Goal: Communication & Community: Answer question/provide support

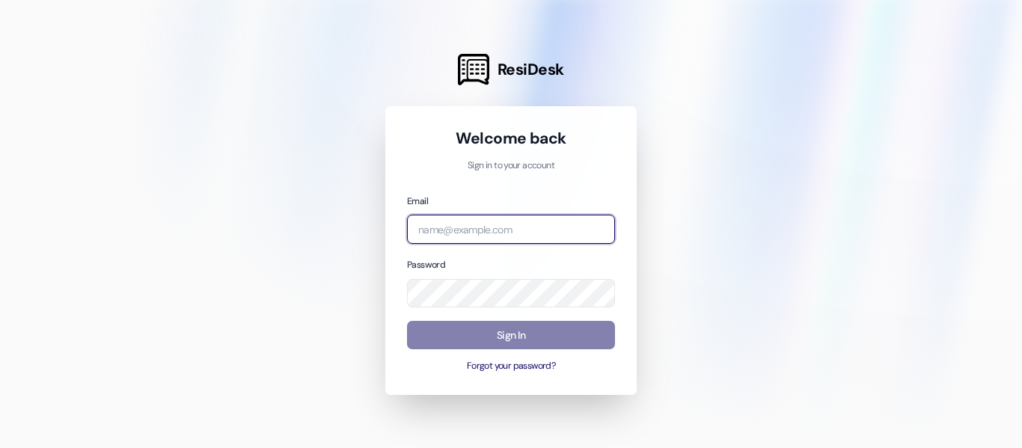
type input "[EMAIL_ADDRESS][DOMAIN_NAME]"
click at [508, 276] on div "Password" at bounding box center [511, 282] width 208 height 51
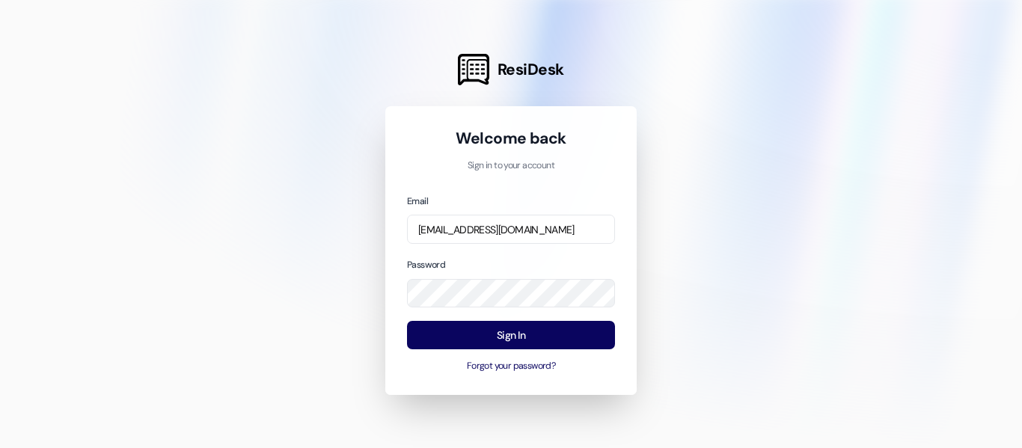
click at [489, 328] on button "Sign In" at bounding box center [511, 335] width 208 height 29
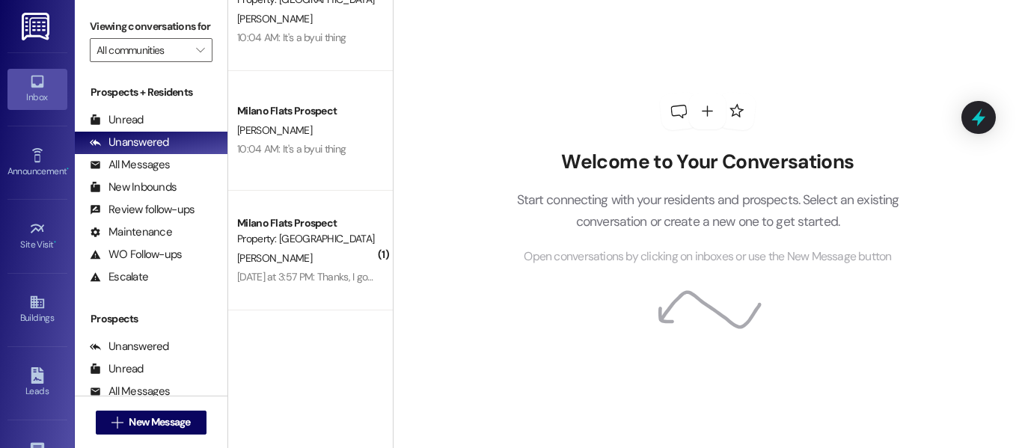
scroll to position [75, 0]
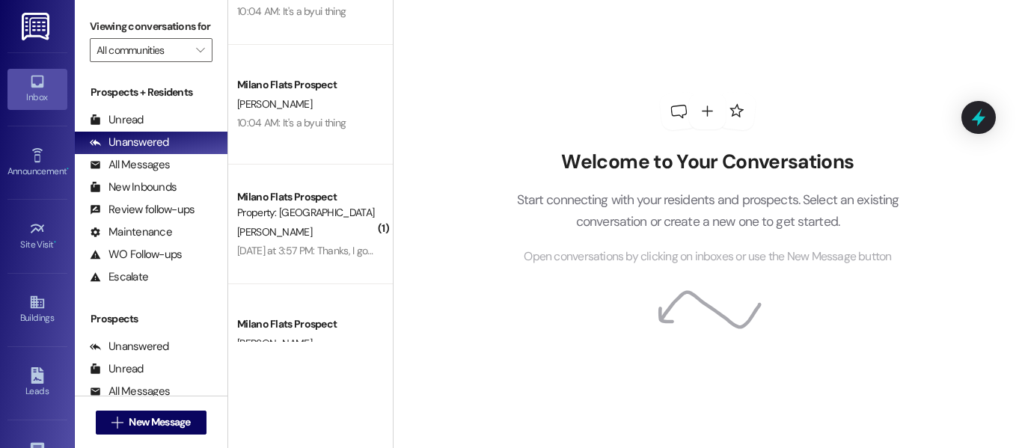
click at [148, 194] on div "New Inbounds (0)" at bounding box center [151, 188] width 153 height 22
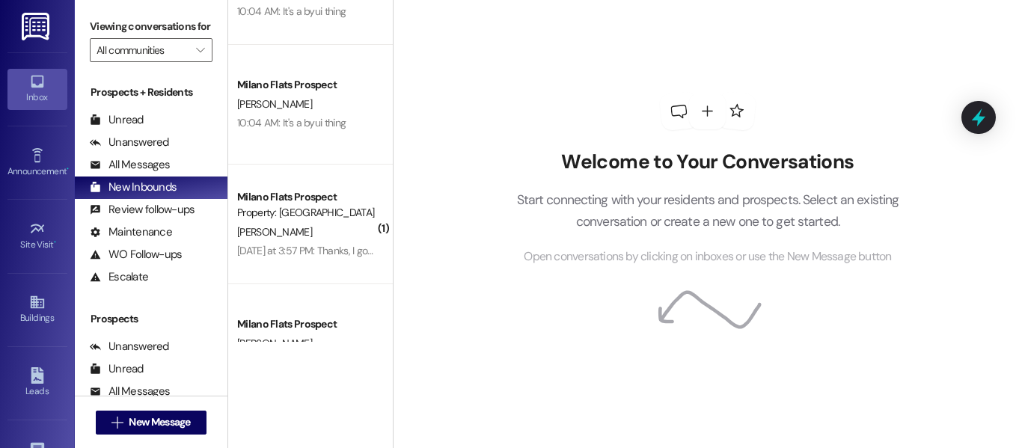
click at [160, 173] on div "All Messages" at bounding box center [130, 165] width 80 height 16
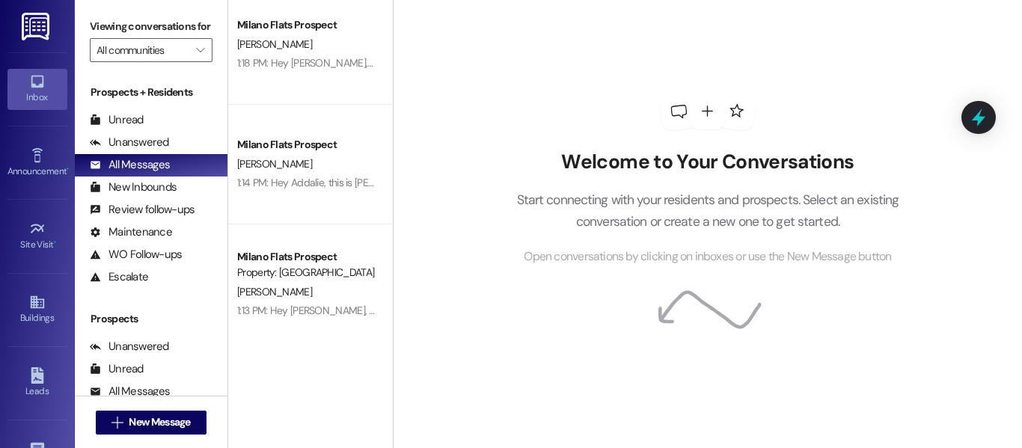
scroll to position [0, 0]
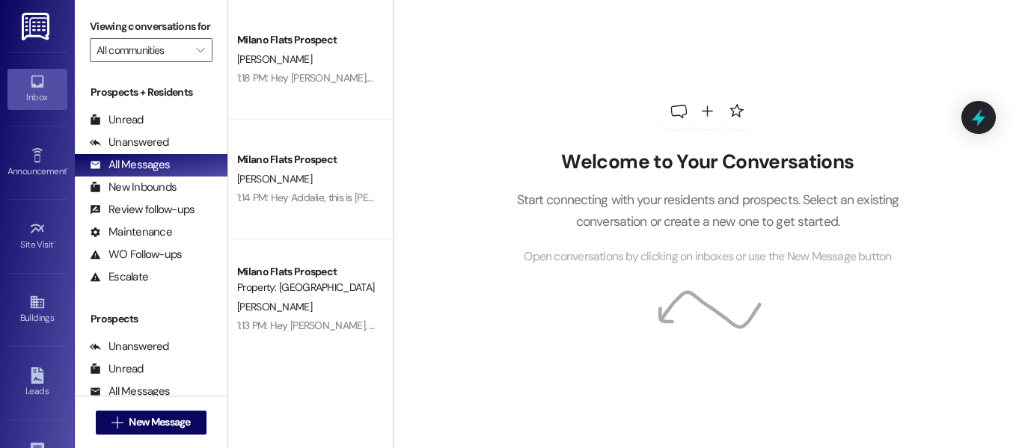
click at [311, 60] on div "[PERSON_NAME]" at bounding box center [306, 59] width 141 height 19
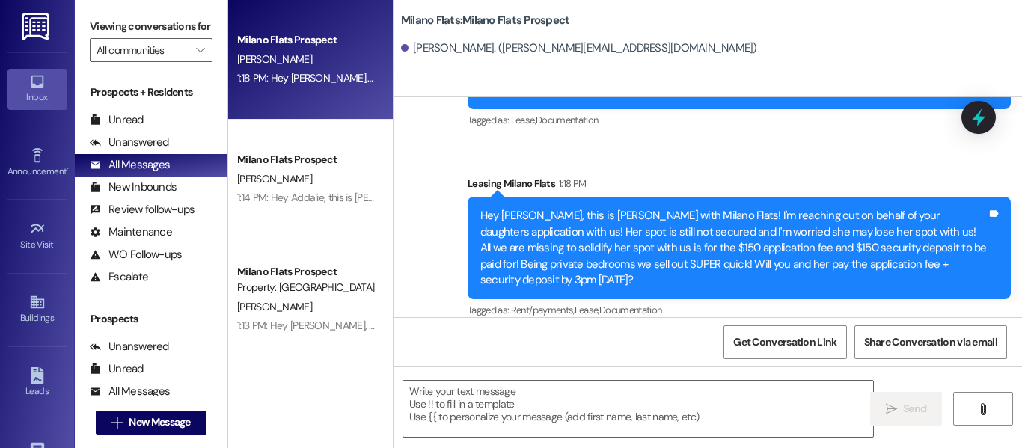
scroll to position [75, 0]
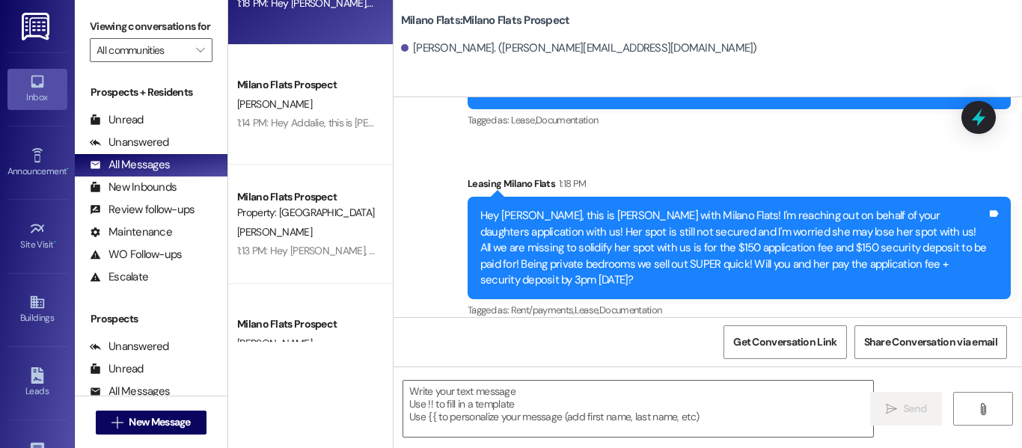
click at [341, 109] on div "[PERSON_NAME]" at bounding box center [306, 104] width 141 height 19
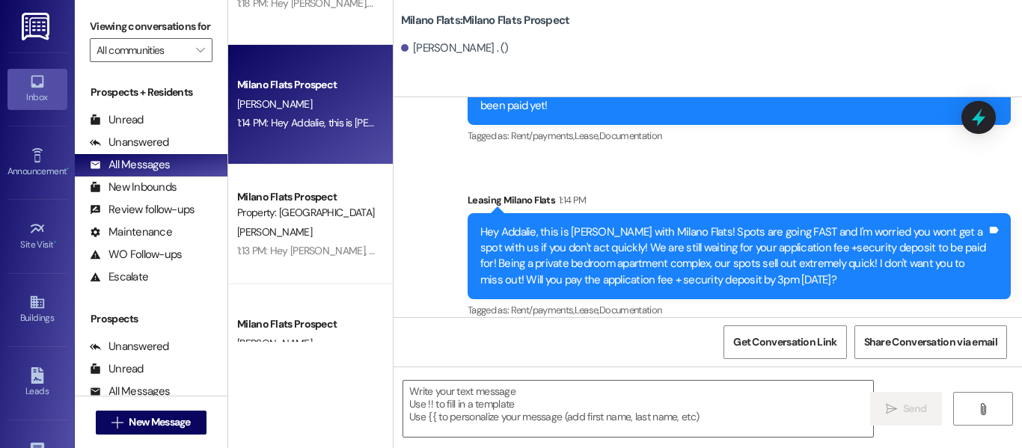
scroll to position [4, 0]
click at [168, 154] on div "Unanswered (47)" at bounding box center [151, 143] width 153 height 22
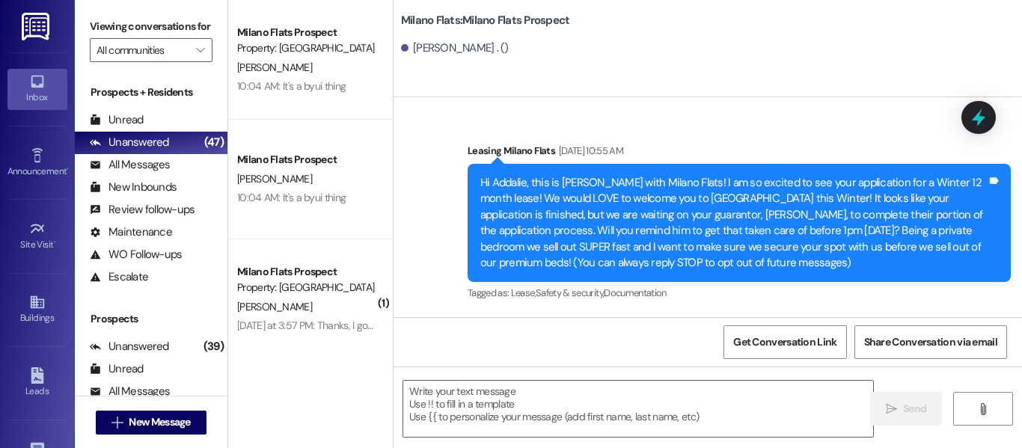
scroll to position [150, 0]
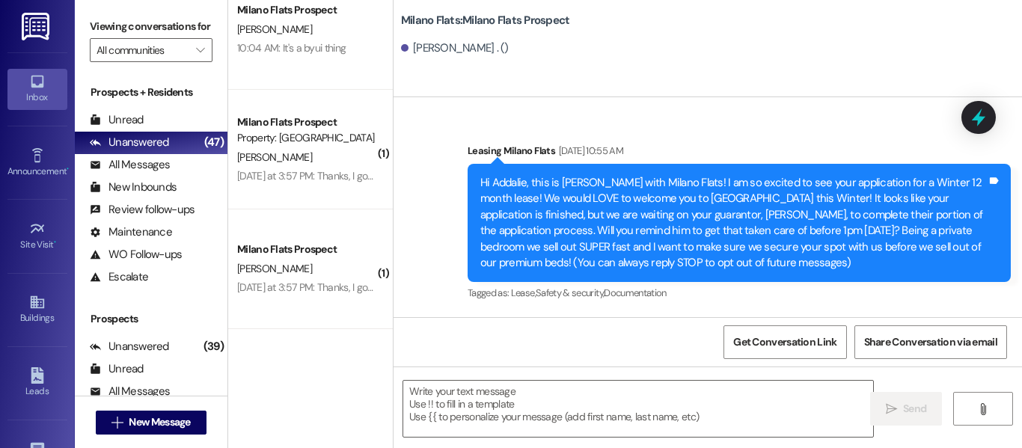
click at [129, 173] on div "All Messages" at bounding box center [130, 165] width 80 height 16
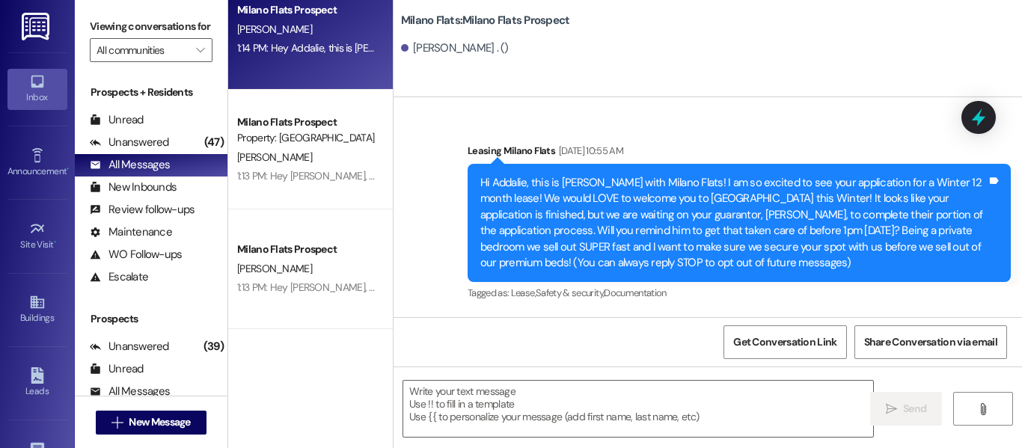
click at [298, 148] on div "[PERSON_NAME]" at bounding box center [306, 157] width 141 height 19
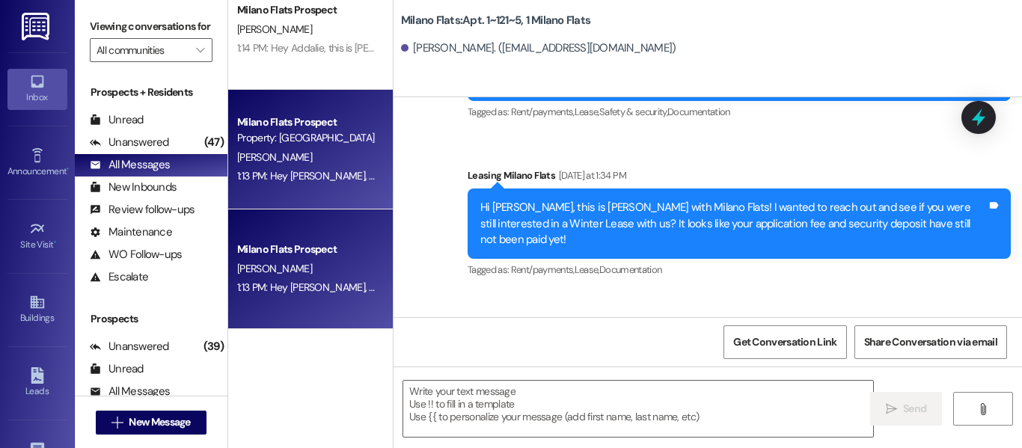
scroll to position [18978, 0]
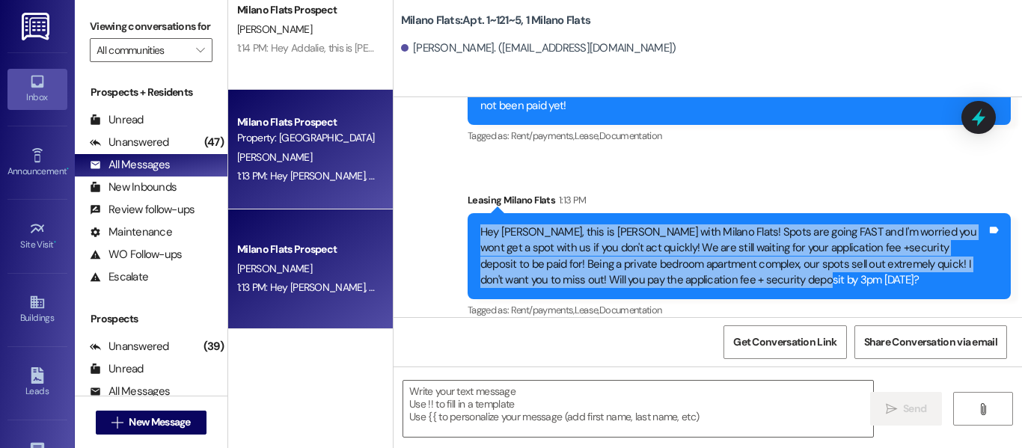
drag, startPoint x: 781, startPoint y: 263, endPoint x: 497, endPoint y: 211, distance: 288.9
copy div "Hey [PERSON_NAME], this is [PERSON_NAME] with Milano Flats! Spots are going FAS…"
drag, startPoint x: 28, startPoint y: 367, endPoint x: 33, endPoint y: 352, distance: 14.9
click at [28, 367] on link "Leads" at bounding box center [37, 383] width 60 height 40
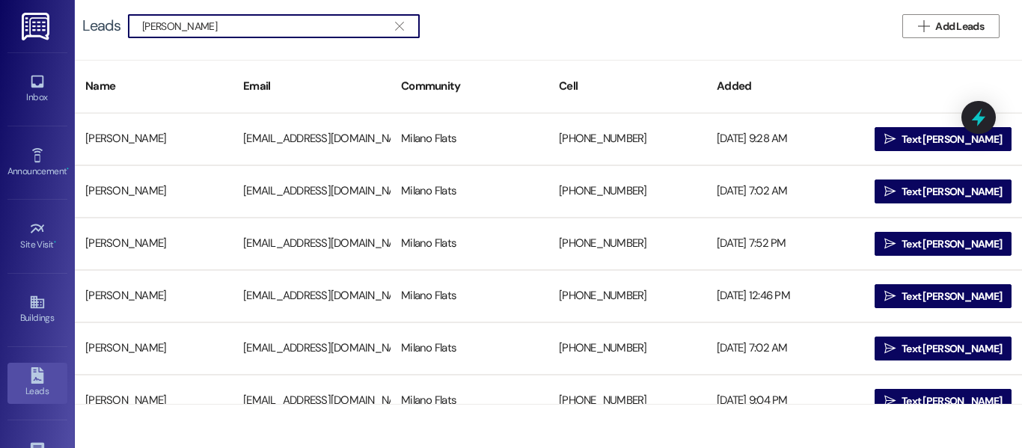
type input "[PERSON_NAME]"
click at [909, 126] on div " Text [PERSON_NAME]" at bounding box center [943, 139] width 158 height 30
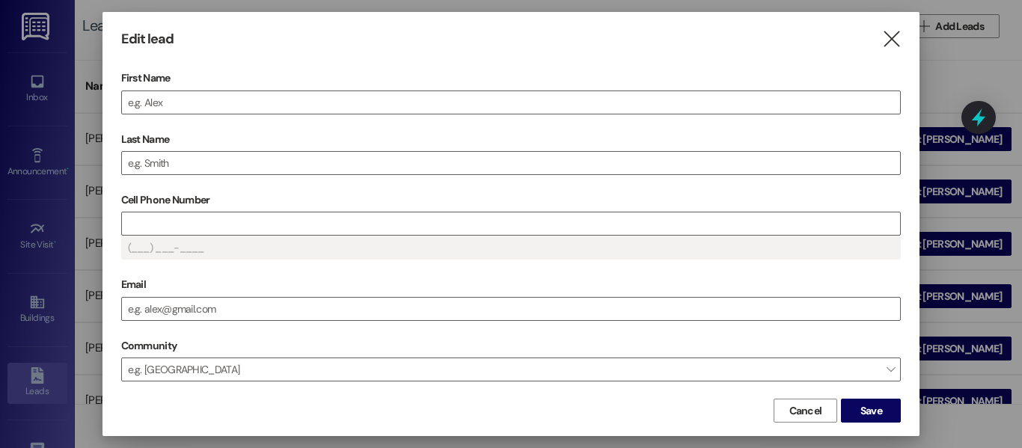
click at [893, 34] on icon "" at bounding box center [891, 39] width 20 height 16
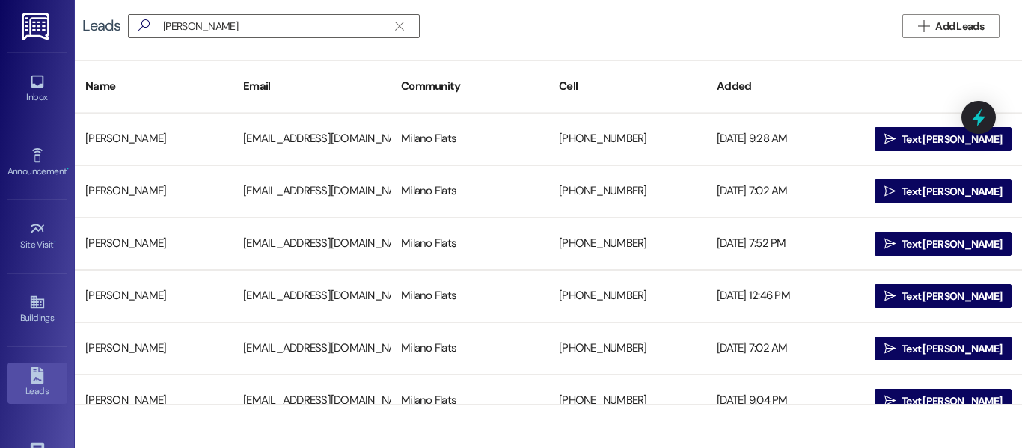
click at [935, 140] on span "Text [PERSON_NAME]" at bounding box center [951, 140] width 100 height 16
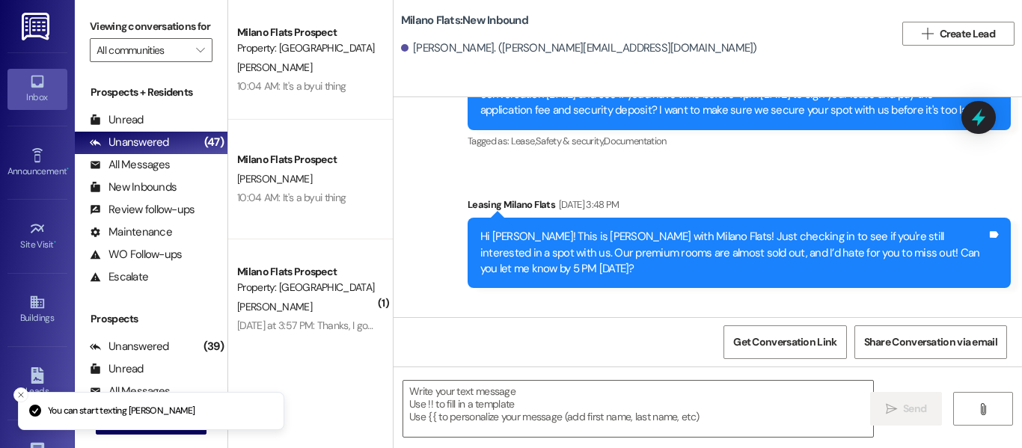
scroll to position [1998, 0]
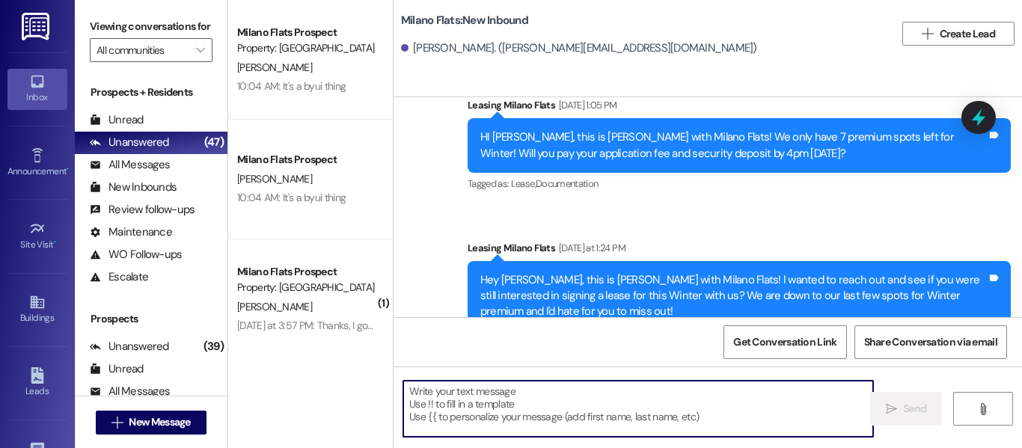
click at [497, 400] on textarea at bounding box center [638, 409] width 470 height 56
paste textarea "Hey [PERSON_NAME], this is [PERSON_NAME] with Milano Flats! Spots are going FAS…"
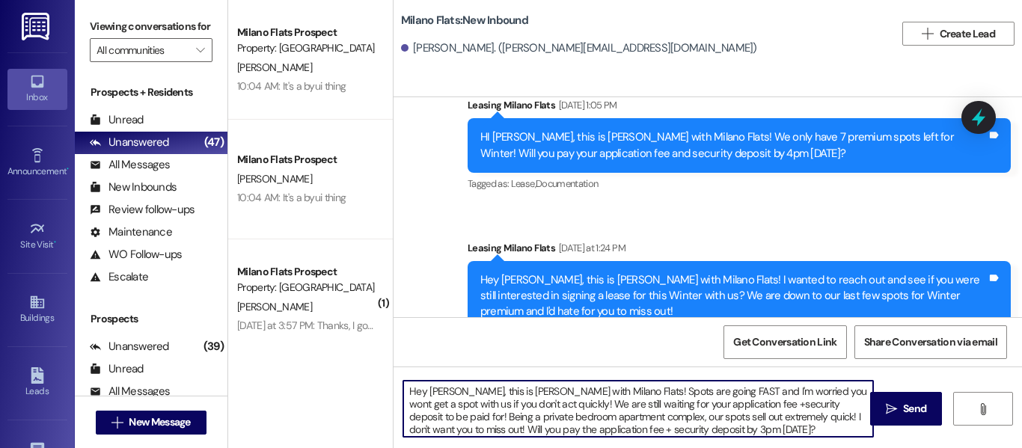
click at [448, 388] on textarea "Hey [PERSON_NAME], this is [PERSON_NAME] with Milano Flats! Spots are going FAS…" at bounding box center [638, 409] width 470 height 56
click at [783, 433] on textarea "Hey [PERSON_NAME], this is [PERSON_NAME] with Milano Flats! Spots are going FAS…" at bounding box center [638, 409] width 470 height 56
type textarea "Hey [PERSON_NAME], this is [PERSON_NAME] with Milano Flats! Spots are going FAS…"
click at [900, 423] on button " Send" at bounding box center [906, 409] width 73 height 34
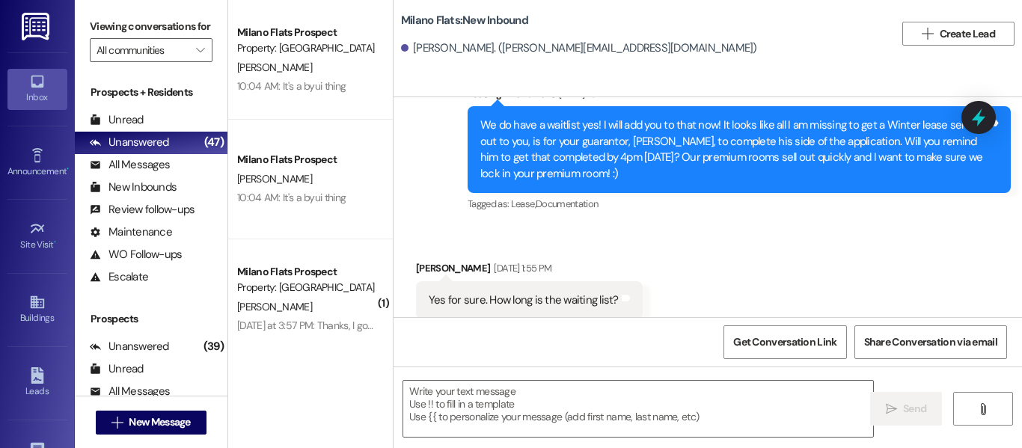
scroll to position [491, 0]
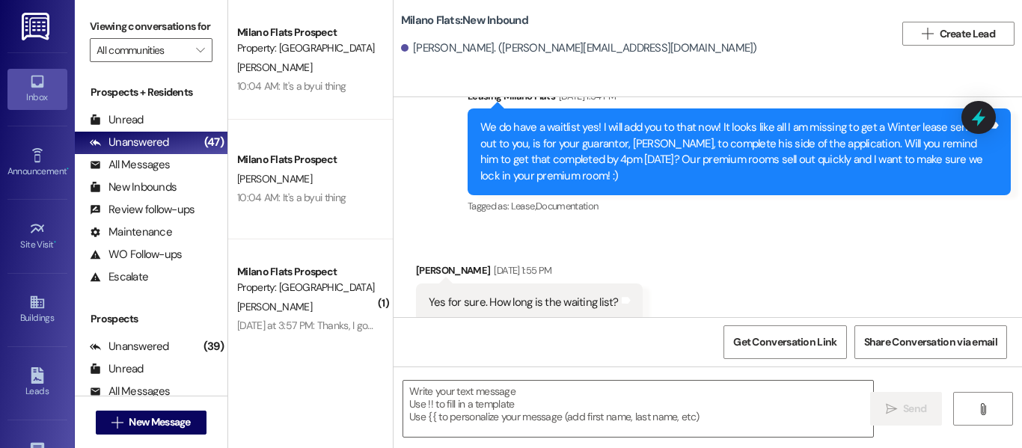
click at [34, 379] on icon at bounding box center [37, 375] width 16 height 16
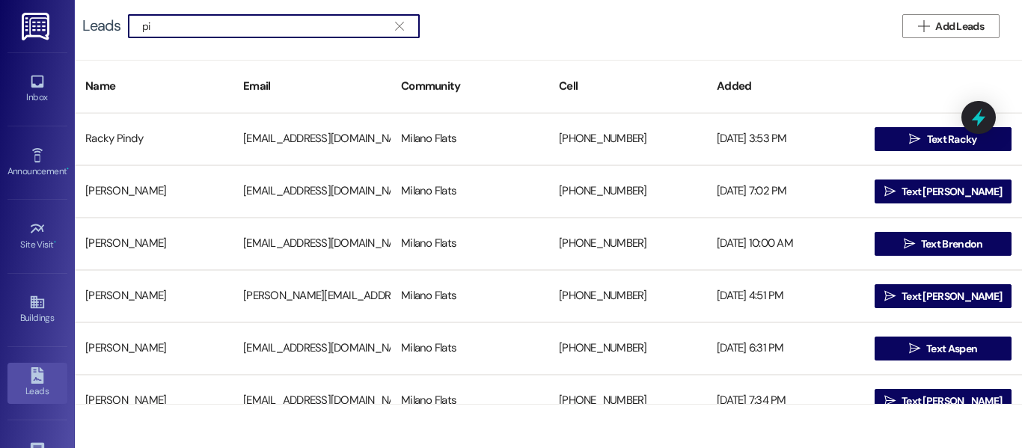
type input "p"
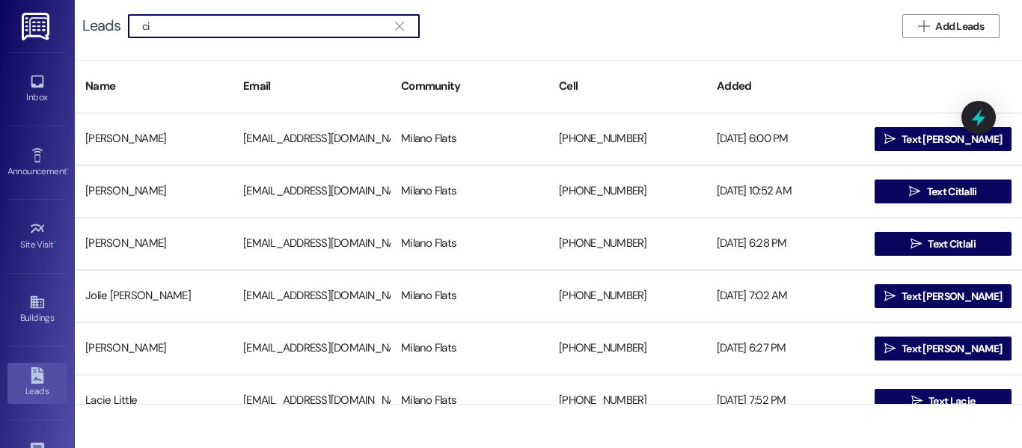
type input "c"
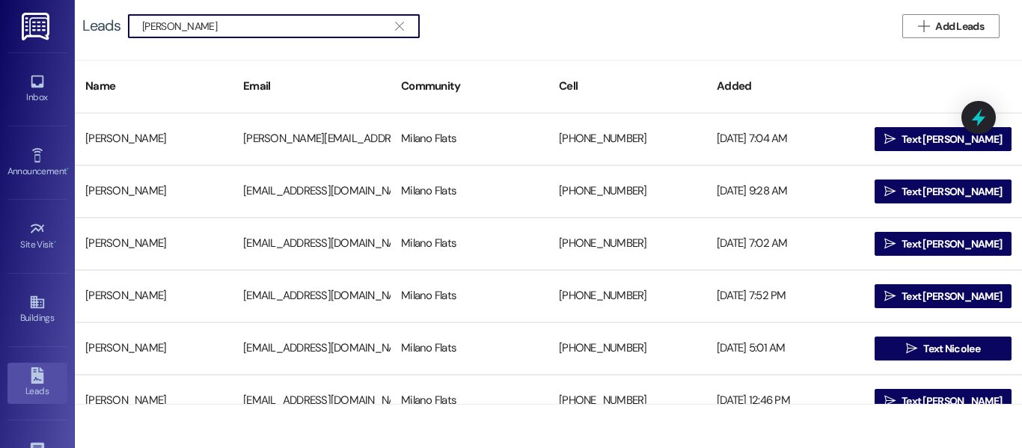
type input "[PERSON_NAME]"
click at [954, 148] on span " Text [PERSON_NAME]" at bounding box center [943, 139] width 124 height 22
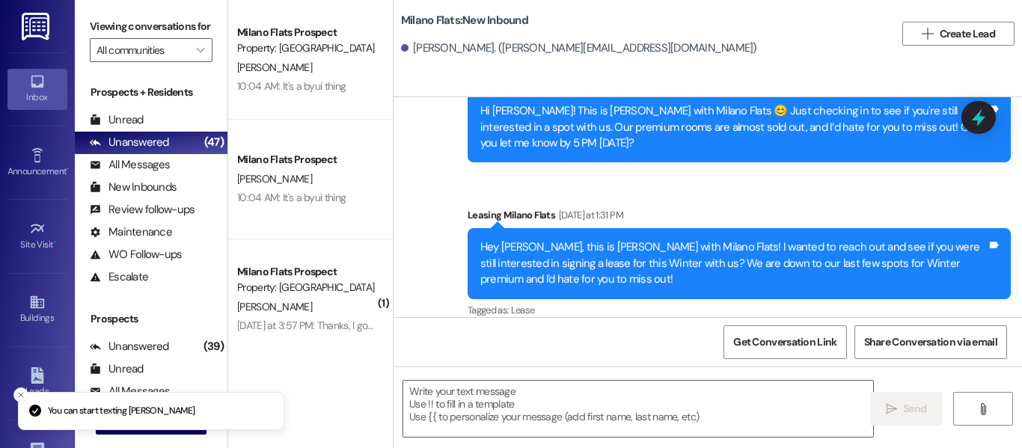
scroll to position [4, 0]
click at [477, 403] on textarea at bounding box center [638, 409] width 470 height 56
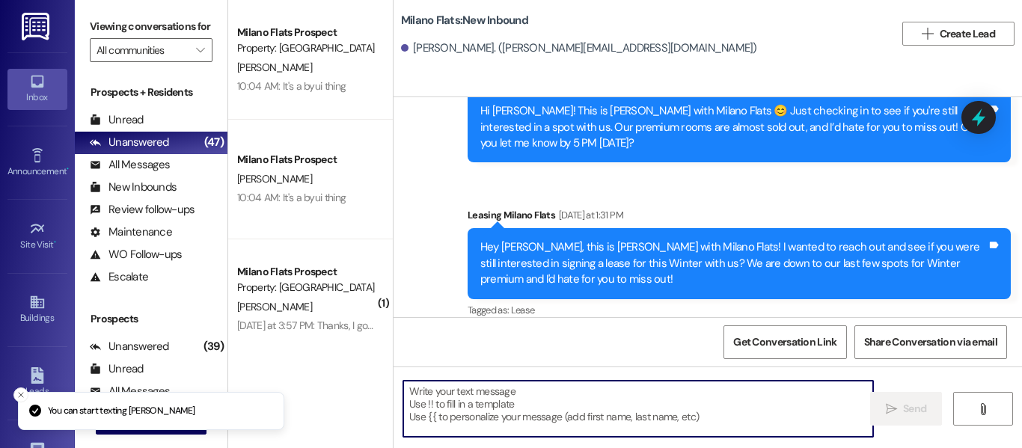
paste textarea "Hey [PERSON_NAME], this is [PERSON_NAME] with Milano Flats! Spots are going FAS…"
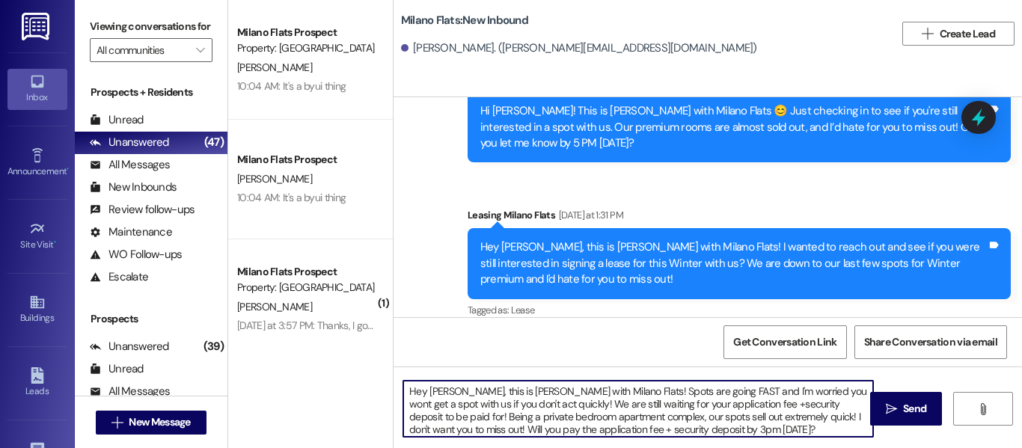
click at [450, 388] on textarea "Hey [PERSON_NAME], this is [PERSON_NAME] with Milano Flats! Spots are going FAS…" at bounding box center [638, 409] width 470 height 56
click at [444, 385] on textarea "Hey [PERSON_NAME], this is [PERSON_NAME] with Milano Flats! Spots are going FAS…" at bounding box center [638, 409] width 470 height 56
type textarea "Hey [PERSON_NAME], this is [PERSON_NAME] with Milano Flats! Spots are going FAS…"
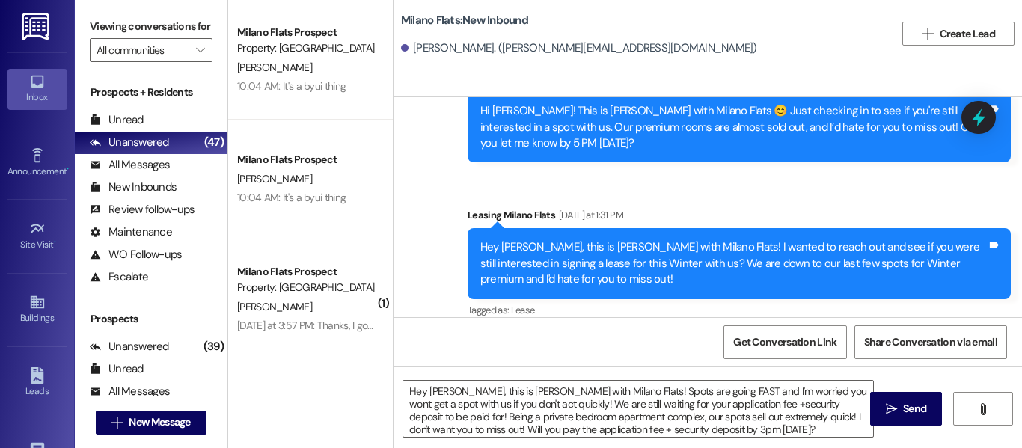
click at [883, 402] on span " Send" at bounding box center [906, 409] width 47 height 16
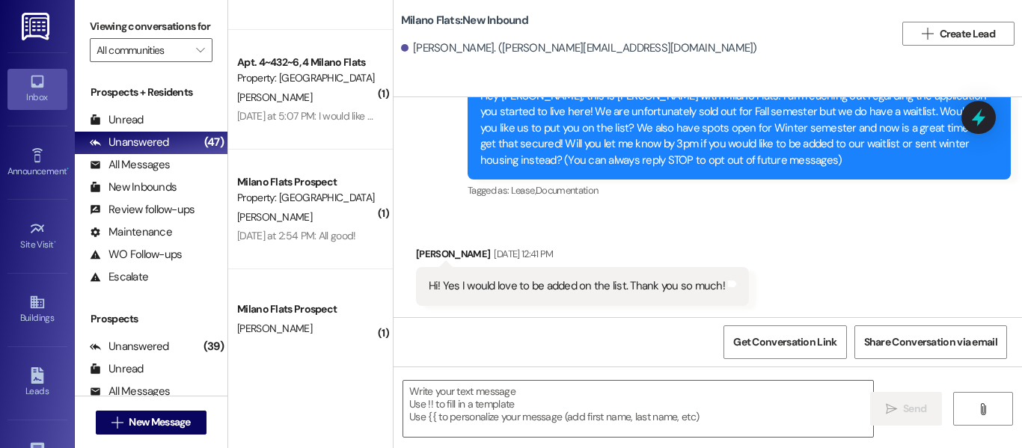
scroll to position [374, 0]
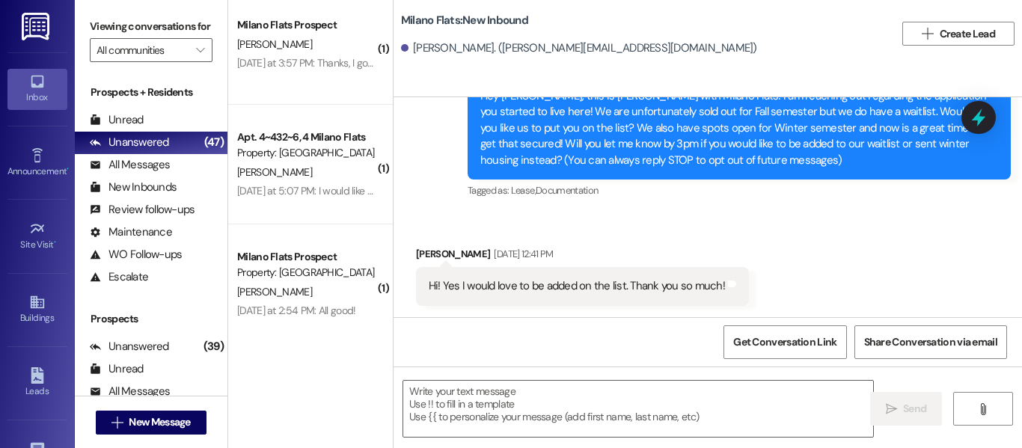
click at [319, 198] on div "[DATE] at 5:07 PM: I would like to renew. [DATE] at 5:07 PM: I would like to re…" at bounding box center [306, 191] width 141 height 19
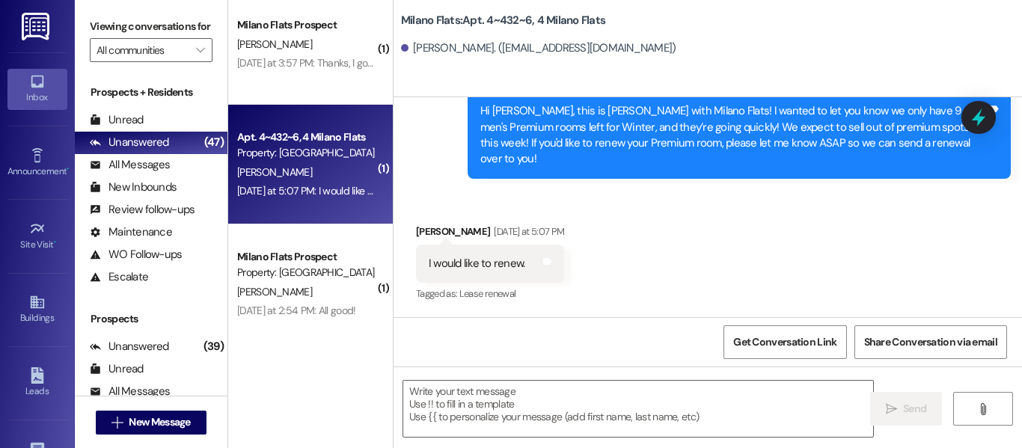
scroll to position [4, 0]
drag, startPoint x: 50, startPoint y: 402, endPoint x: 70, endPoint y: 357, distance: 49.2
click at [50, 402] on link "Leads" at bounding box center [37, 383] width 60 height 40
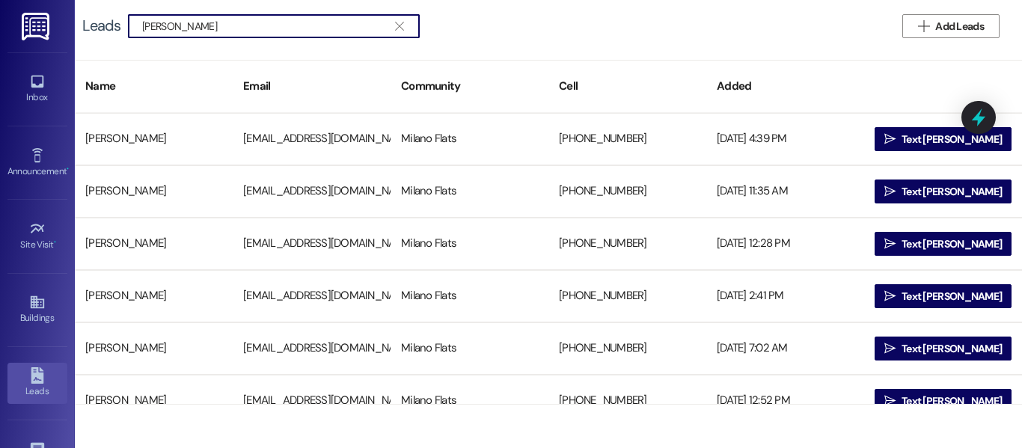
type input "[PERSON_NAME]"
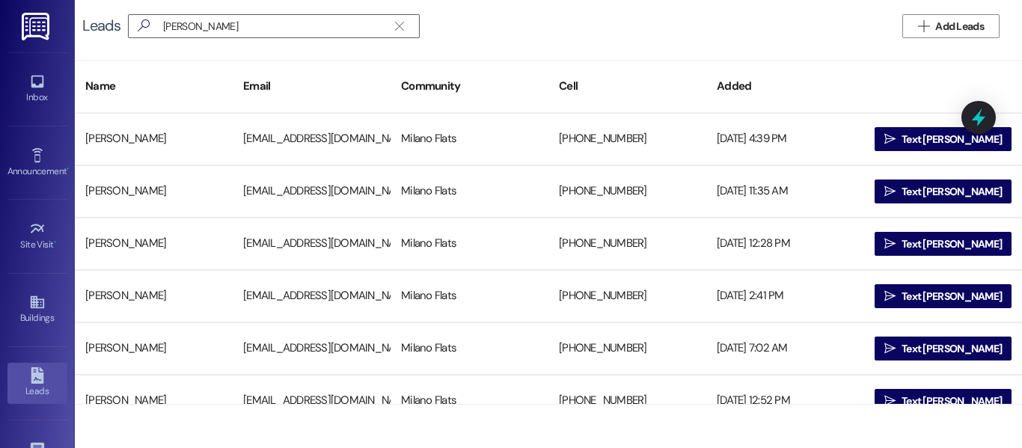
click at [914, 392] on span " Text [PERSON_NAME]" at bounding box center [943, 401] width 124 height 22
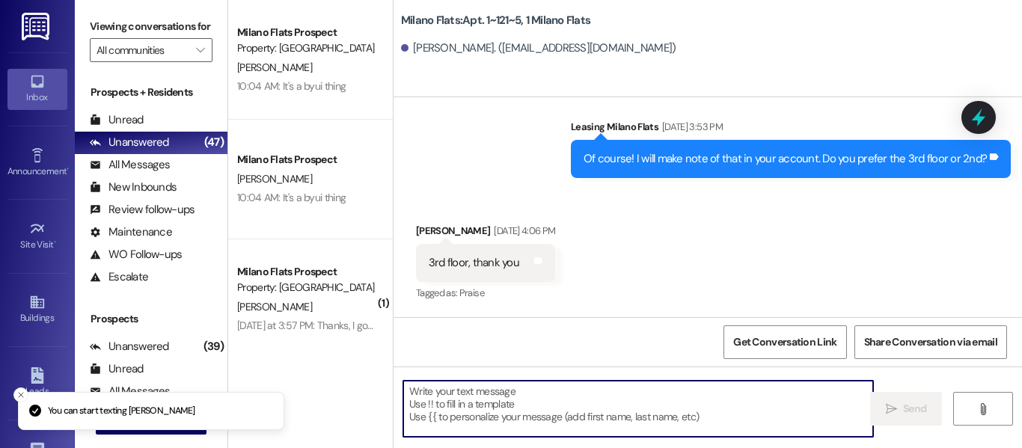
scroll to position [18203, 0]
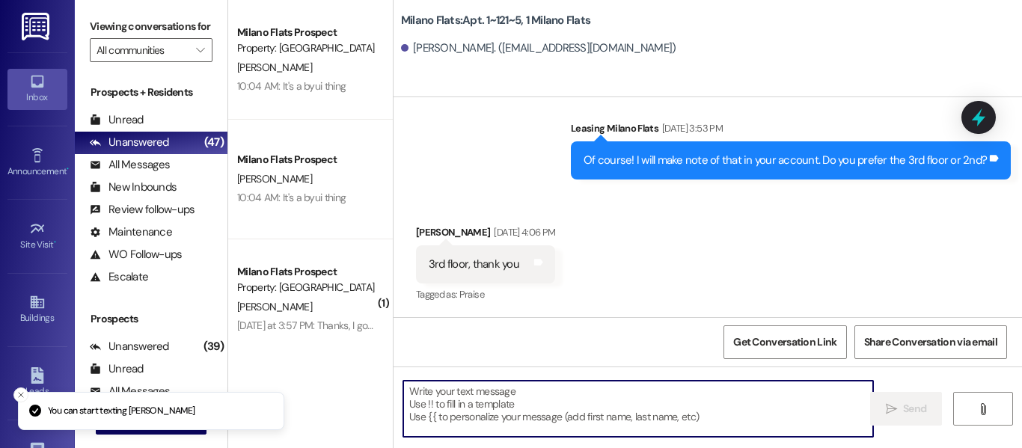
click at [488, 408] on textarea at bounding box center [638, 409] width 470 height 56
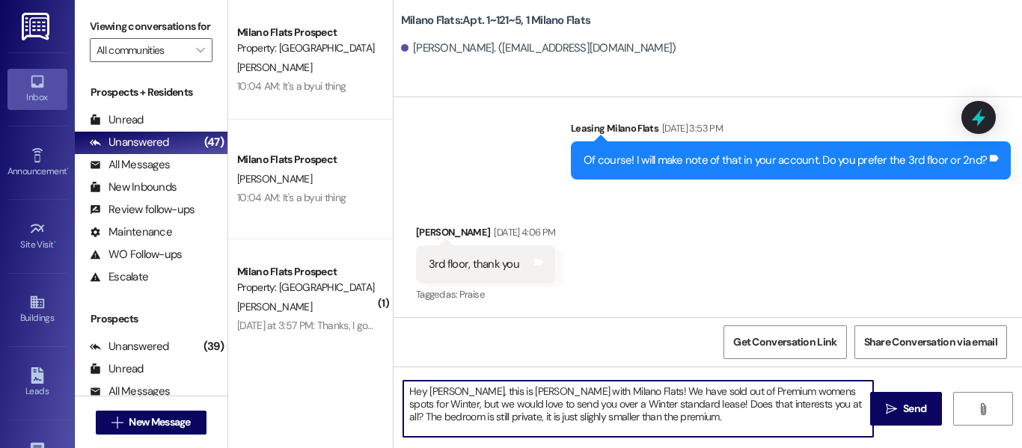
click at [492, 417] on textarea "Hey [PERSON_NAME], this is [PERSON_NAME] with Milano Flats! We have sold out of…" at bounding box center [638, 409] width 470 height 56
click at [680, 424] on textarea "Hey [PERSON_NAME], this is [PERSON_NAME] with Milano Flats! We have sold out of…" at bounding box center [638, 409] width 470 height 56
click at [672, 423] on textarea "Hey [PERSON_NAME], this is [PERSON_NAME] with Milano Flats! We have sold out of…" at bounding box center [638, 409] width 470 height 56
click at [825, 406] on textarea "Hey [PERSON_NAME], this is [PERSON_NAME] with Milano Flats! We have sold out of…" at bounding box center [638, 409] width 470 height 56
click at [839, 405] on textarea "Hey [PERSON_NAME], this is [PERSON_NAME] with Milano Flats! We have sold out of…" at bounding box center [638, 409] width 470 height 56
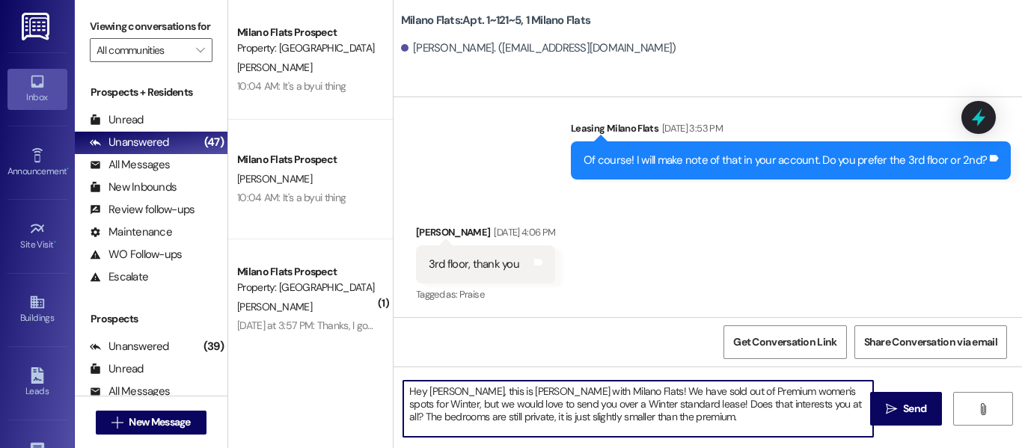
click at [830, 403] on textarea "Hey [PERSON_NAME], this is [PERSON_NAME] with Milano Flats! We have sold out of…" at bounding box center [638, 409] width 470 height 56
click at [843, 404] on textarea "Hey [PERSON_NAME], this is [PERSON_NAME] with Milano Flats! We have sold out of…" at bounding box center [638, 409] width 470 height 56
click at [632, 418] on textarea "Hey [PERSON_NAME], this is [PERSON_NAME] with Milano Flats! We have sold out of…" at bounding box center [638, 409] width 470 height 56
type textarea "Hey [PERSON_NAME], this is [PERSON_NAME] with Milano Flats! We have sold out of…"
click at [896, 420] on button " Send" at bounding box center [906, 409] width 73 height 34
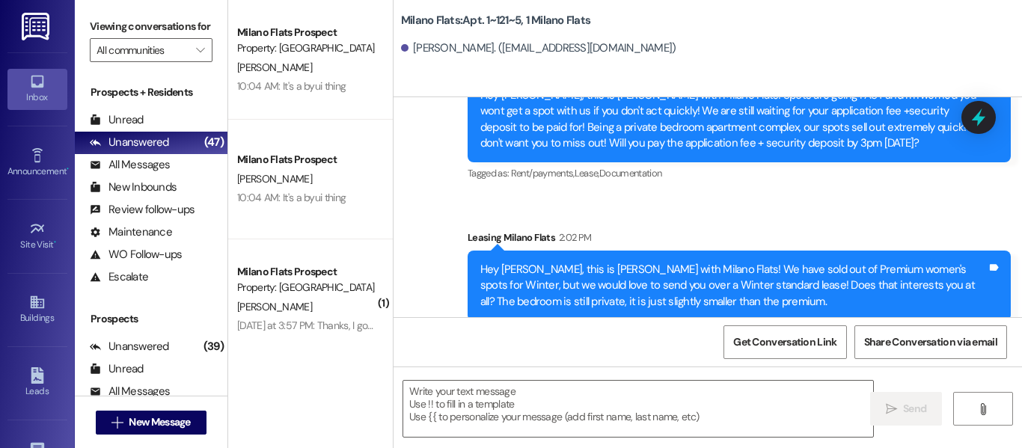
scroll to position [4, 0]
click at [539, 394] on textarea at bounding box center [638, 409] width 470 height 56
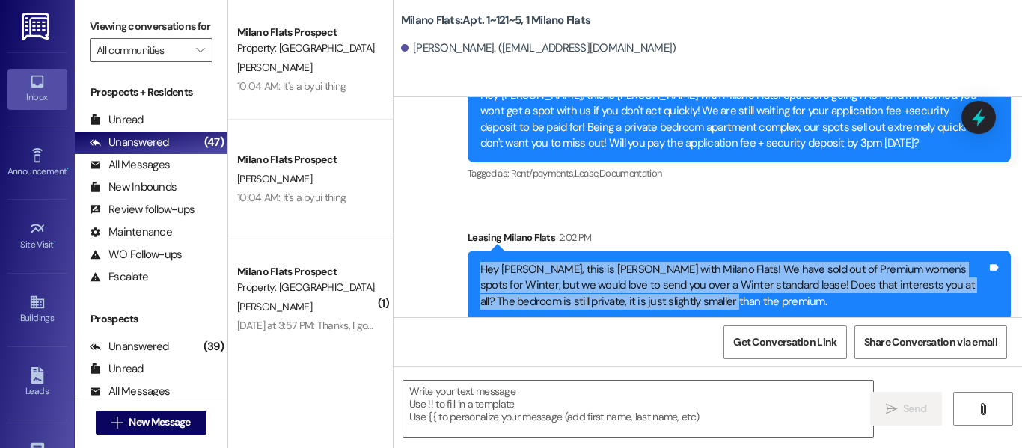
drag, startPoint x: 683, startPoint y: 286, endPoint x: 427, endPoint y: 247, distance: 258.8
copy div "Hey [PERSON_NAME], this is [PERSON_NAME] with Milano Flats! We have sold out of…"
drag, startPoint x: 42, startPoint y: 382, endPoint x: 55, endPoint y: 287, distance: 95.2
click at [42, 382] on icon at bounding box center [37, 375] width 16 height 16
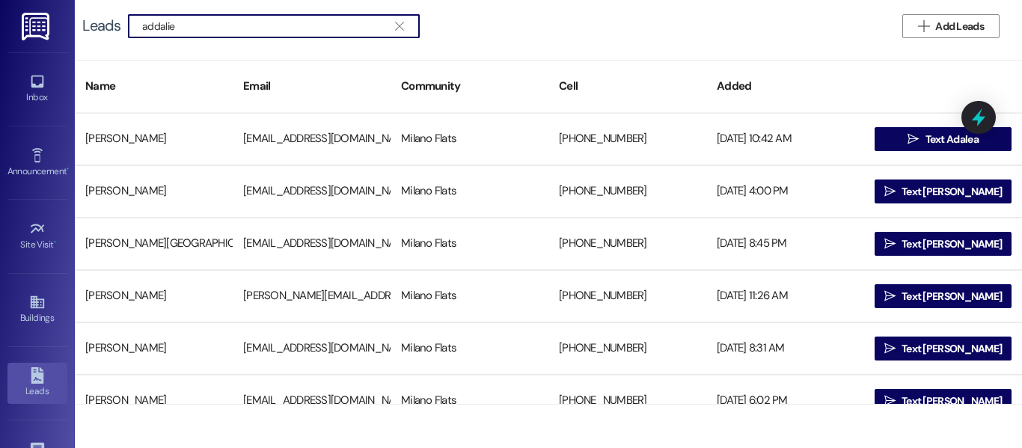
type input "addalie"
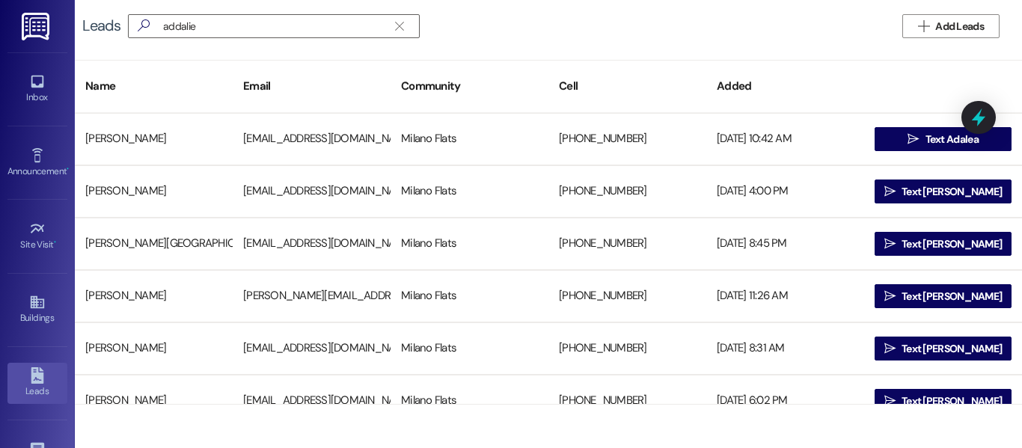
click at [925, 137] on span "Text Adalea" at bounding box center [951, 140] width 53 height 16
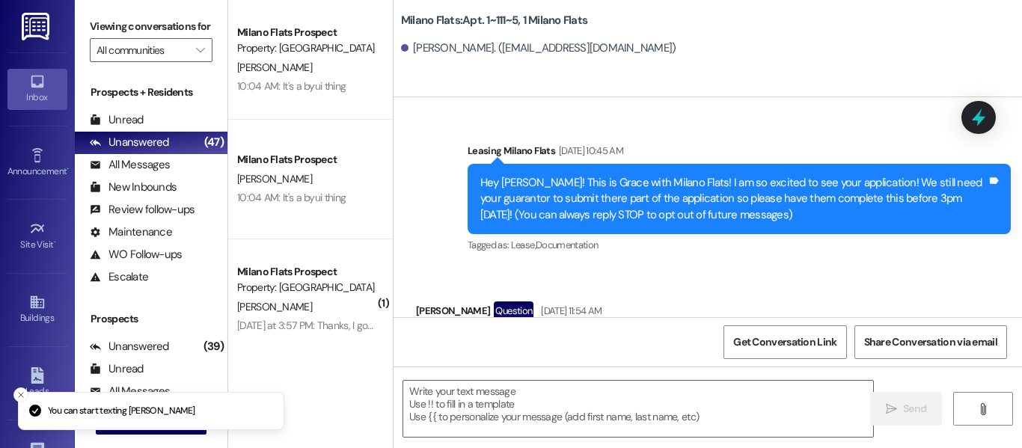
scroll to position [16355, 0]
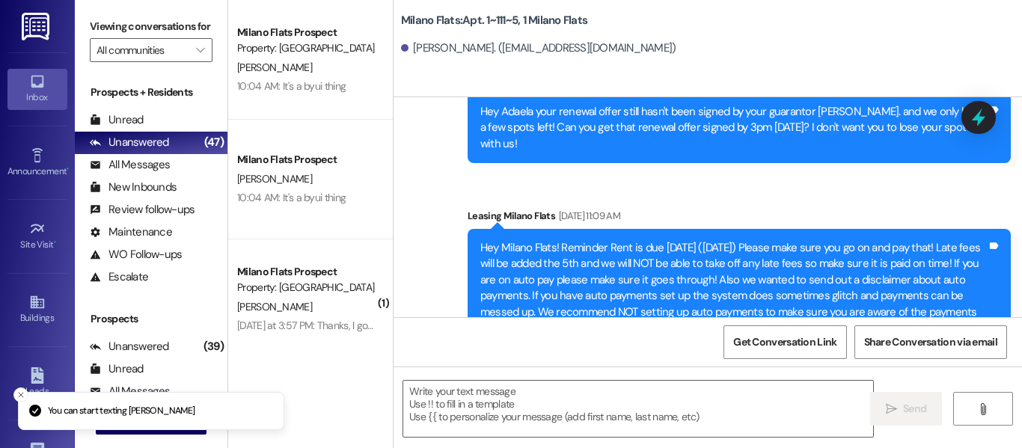
click at [31, 367] on link "Leads" at bounding box center [37, 383] width 60 height 40
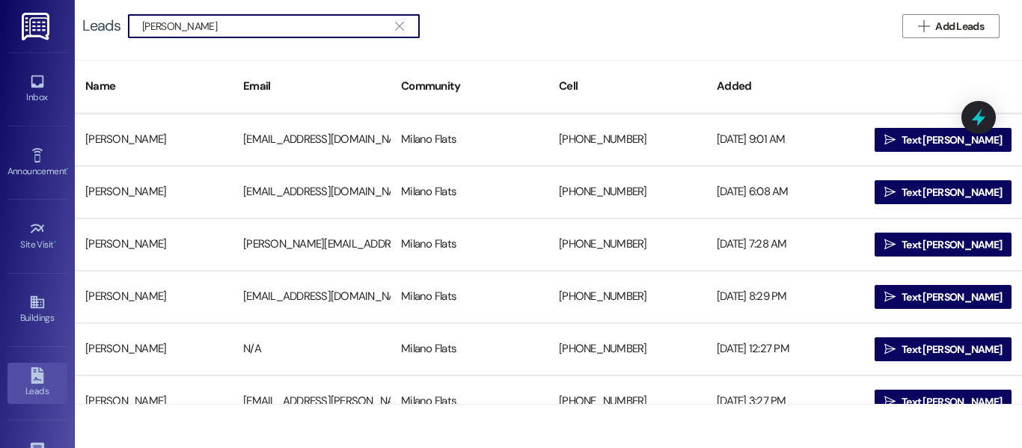
scroll to position [75, 0]
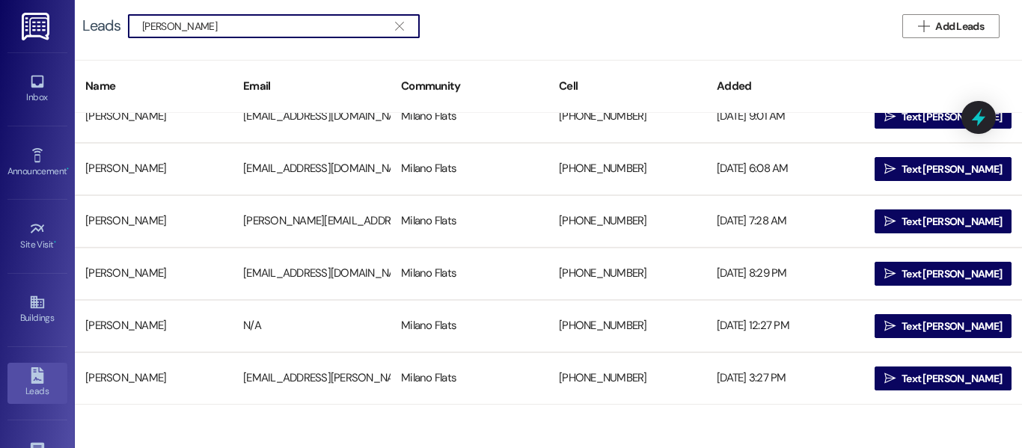
type input "[PERSON_NAME]"
click at [942, 328] on span "Text [PERSON_NAME]" at bounding box center [951, 327] width 100 height 16
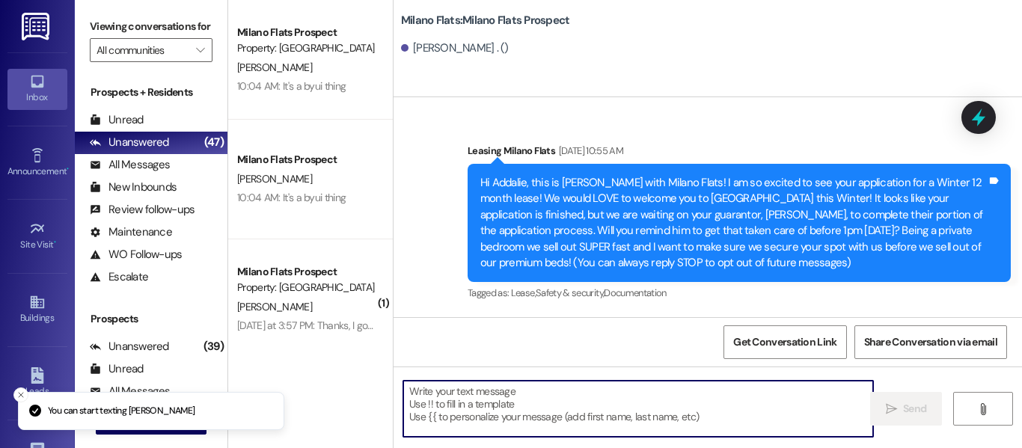
click at [488, 405] on textarea at bounding box center [638, 409] width 470 height 56
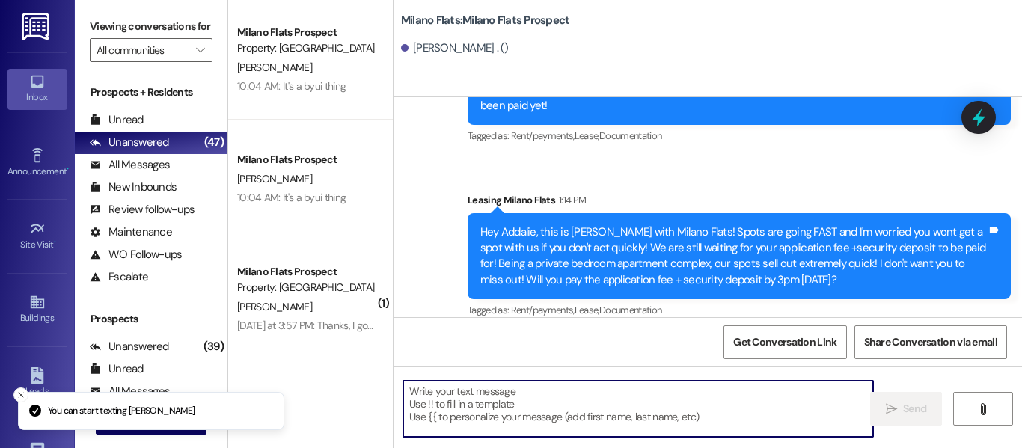
scroll to position [4, 0]
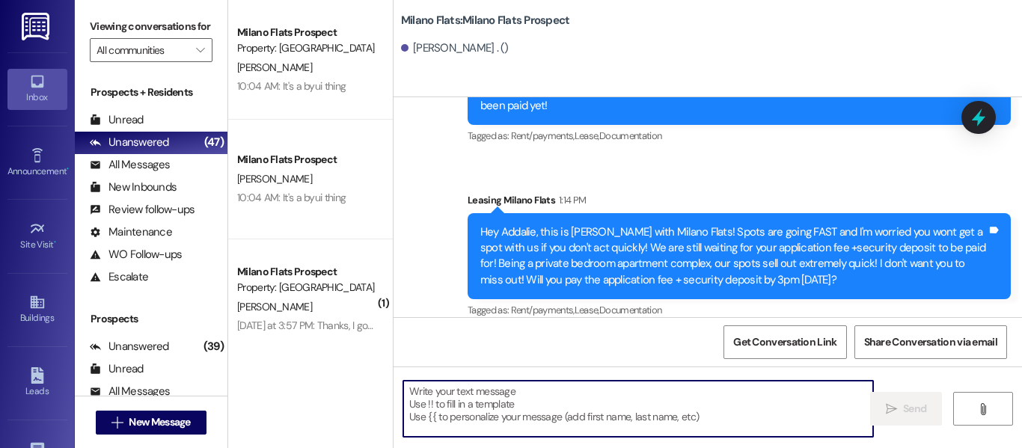
paste textarea "Hey [PERSON_NAME], this is [PERSON_NAME] with Milano Flats! We have sold out of…"
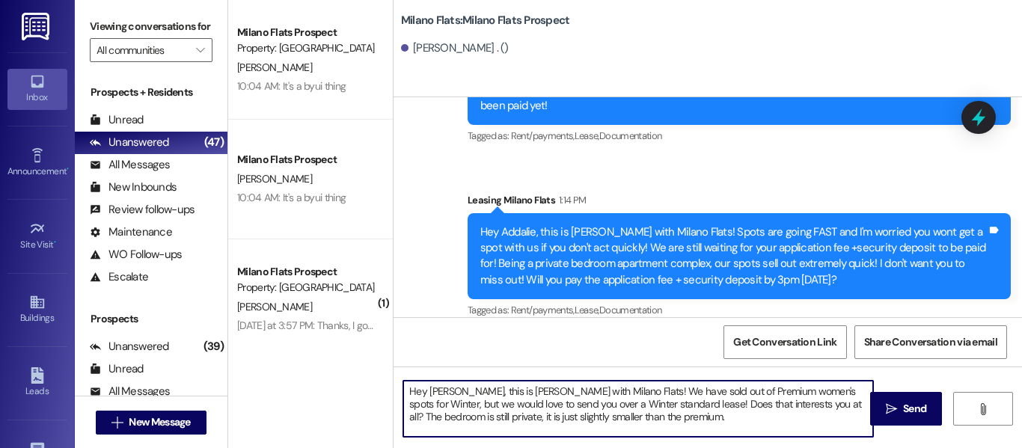
click at [450, 386] on textarea "Hey [PERSON_NAME], this is [PERSON_NAME] with Milano Flats! We have sold out of…" at bounding box center [638, 409] width 470 height 56
click at [815, 390] on textarea "Hey Addalie, this is [PERSON_NAME] with Milano Flats! We have sold out of Premi…" at bounding box center [638, 409] width 470 height 56
click at [818, 391] on textarea "Hey Addalie, this is [PERSON_NAME] with Milano Flats! We have sold out of Premi…" at bounding box center [638, 409] width 470 height 56
click at [705, 420] on textarea "Hey Addalie, this is [PERSON_NAME] with Milano Flats! We have sold out of Premi…" at bounding box center [638, 409] width 470 height 56
type textarea "Hey Addalie, this is [PERSON_NAME] with Milano Flats! We have sold out of Premi…"
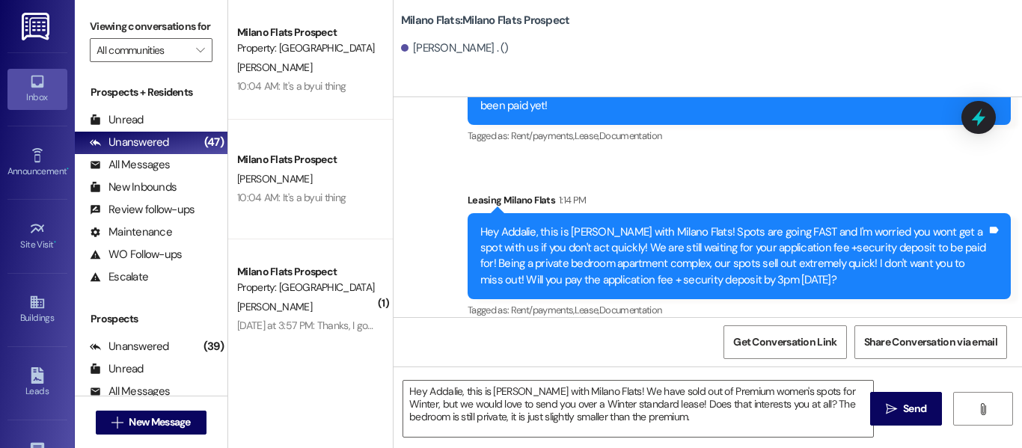
click at [900, 404] on span "Send" at bounding box center [914, 409] width 29 height 16
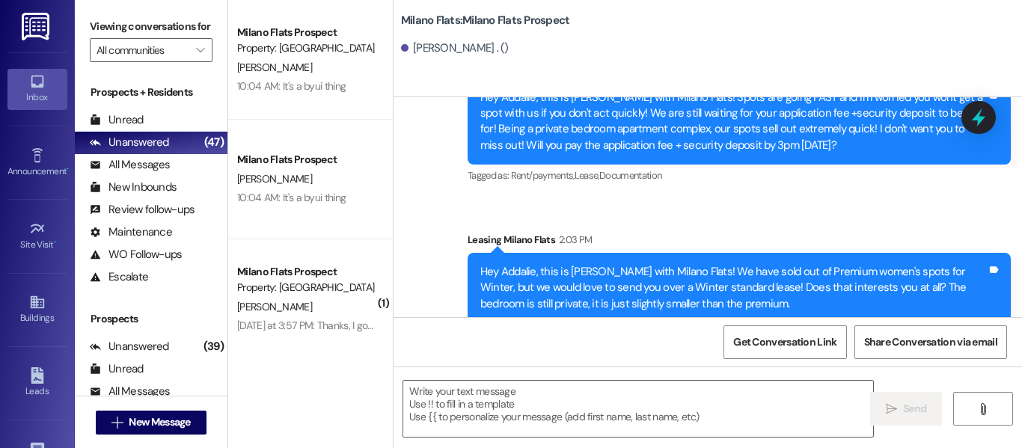
scroll to position [769, 0]
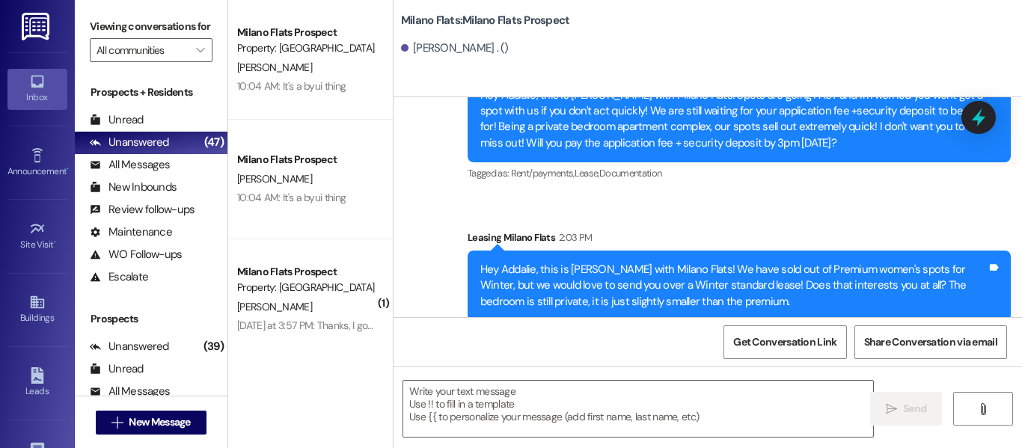
click at [38, 359] on div "Leads Go to Leads" at bounding box center [37, 382] width 60 height 73
click at [39, 365] on link "Leads" at bounding box center [37, 383] width 60 height 40
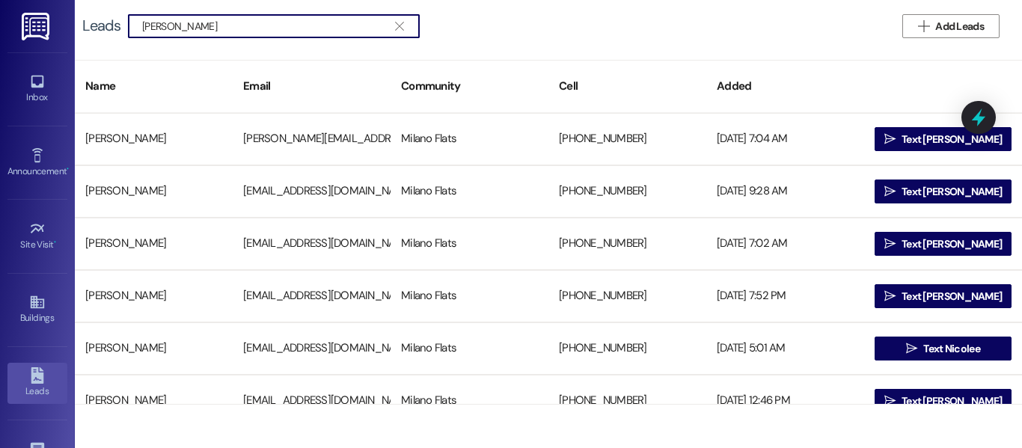
type input "[PERSON_NAME]"
click at [912, 132] on span " Text [PERSON_NAME]" at bounding box center [943, 139] width 124 height 22
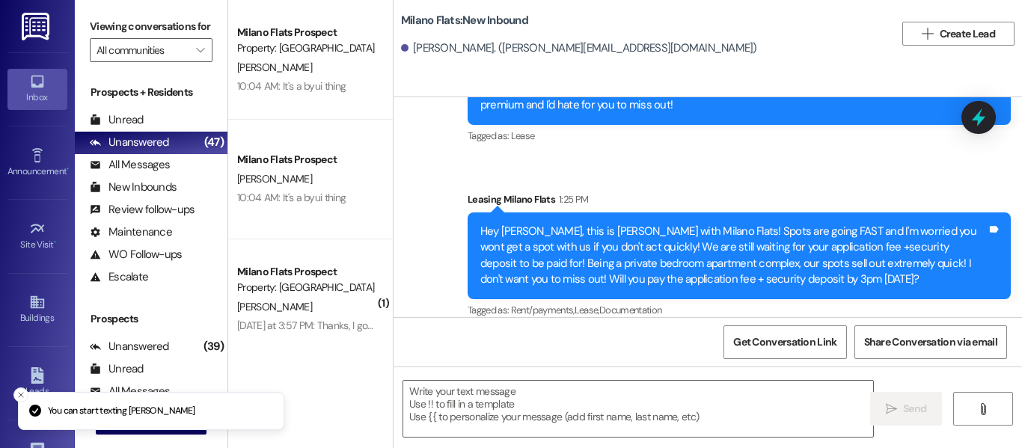
scroll to position [4, 0]
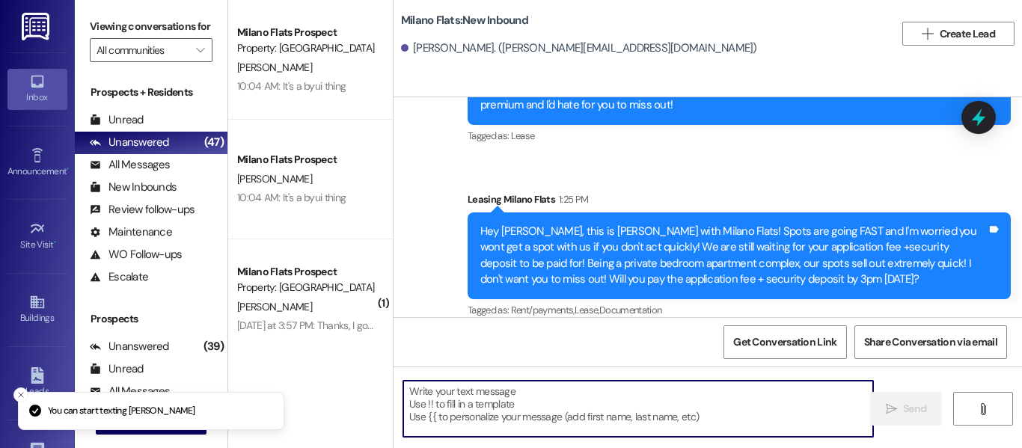
click at [519, 414] on textarea at bounding box center [638, 409] width 470 height 56
paste textarea "Hey Addalie, this is [PERSON_NAME] with Milano Flats! We have sold out of Premi…"
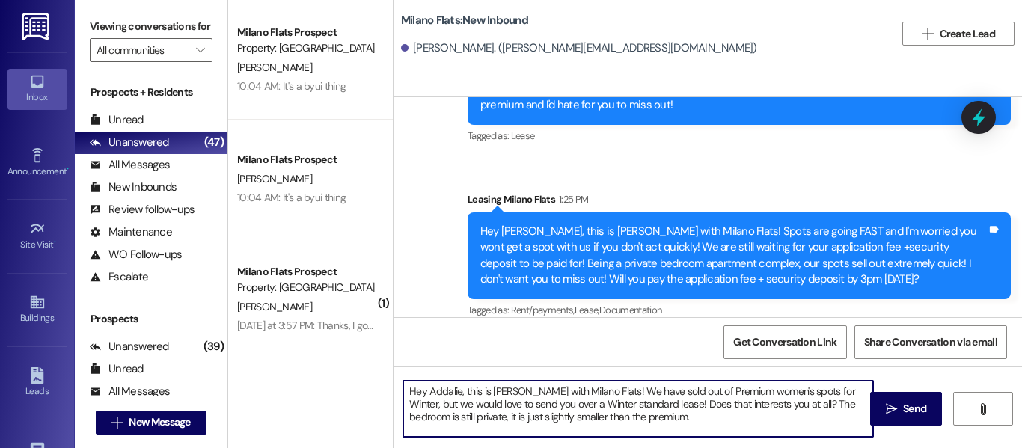
click at [458, 385] on textarea "Hey Addalie, this is [PERSON_NAME] with Milano Flats! We have sold out of Premi…" at bounding box center [638, 409] width 470 height 56
type textarea "Hey [PERSON_NAME], this is [PERSON_NAME] with Milano Flats! We have sold out of…"
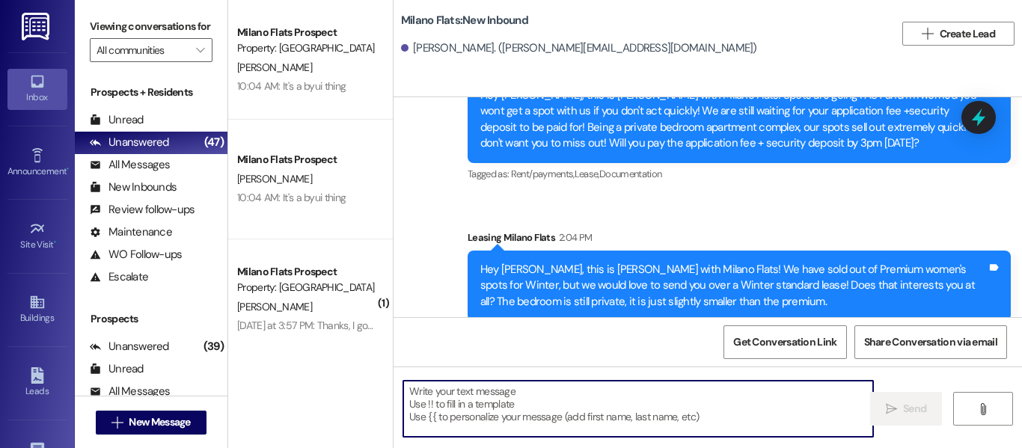
click at [41, 295] on icon at bounding box center [37, 302] width 16 height 16
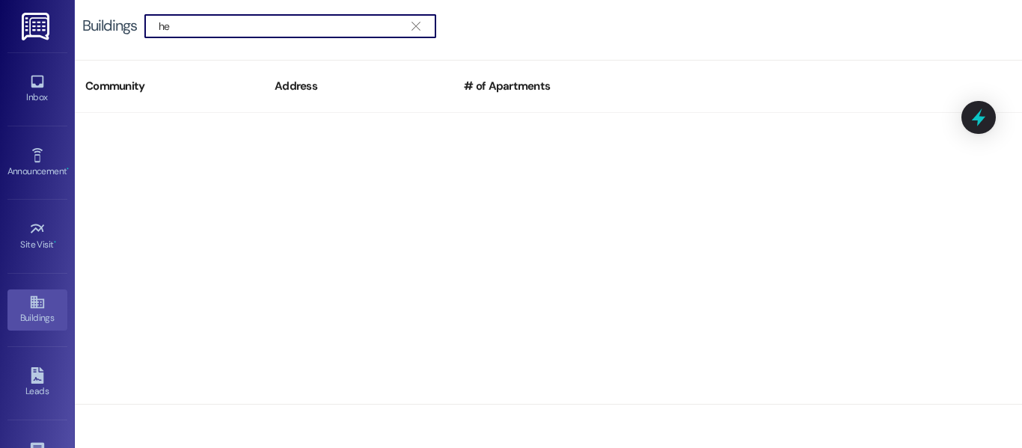
type input "h"
type input "[PERSON_NAME]"
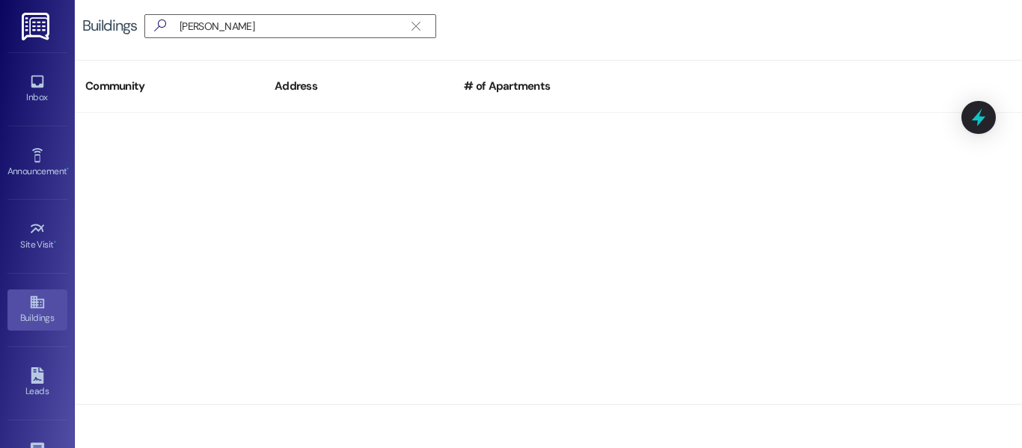
click at [29, 360] on div "Leads Go to Leads" at bounding box center [37, 382] width 60 height 73
click at [46, 373] on link "Leads" at bounding box center [37, 383] width 60 height 40
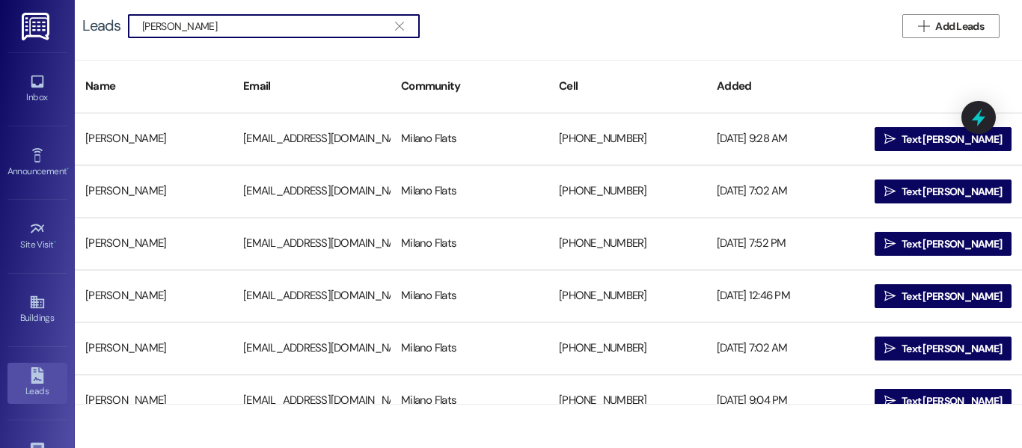
type input "[PERSON_NAME]"
click at [926, 139] on span "Text [PERSON_NAME]" at bounding box center [951, 140] width 100 height 16
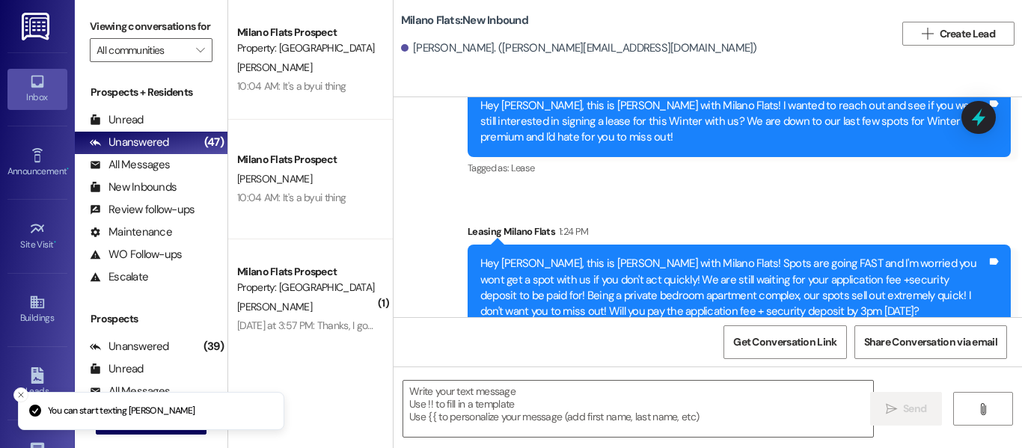
scroll to position [4, 0]
click at [583, 399] on textarea at bounding box center [638, 409] width 470 height 56
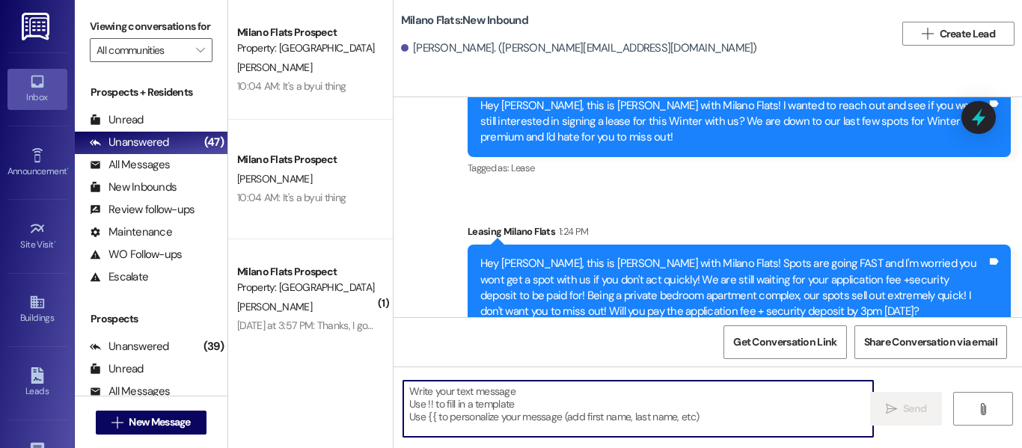
paste textarea "Hey [PERSON_NAME], this is [PERSON_NAME] with Milano Flats! We have sold out of…"
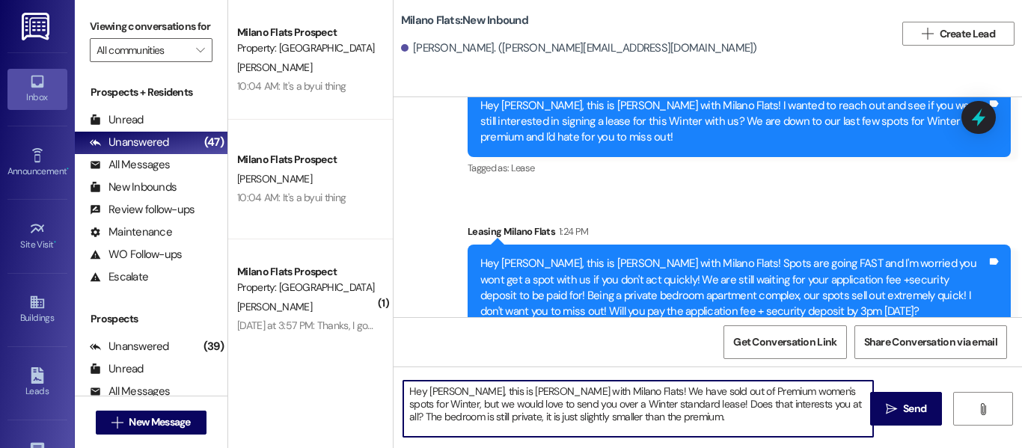
click at [447, 388] on textarea "Hey [PERSON_NAME], this is [PERSON_NAME] with Milano Flats! We have sold out of…" at bounding box center [638, 409] width 470 height 56
type textarea "Hey [PERSON_NAME], this is [PERSON_NAME] with Milano Flats! We have sold out of…"
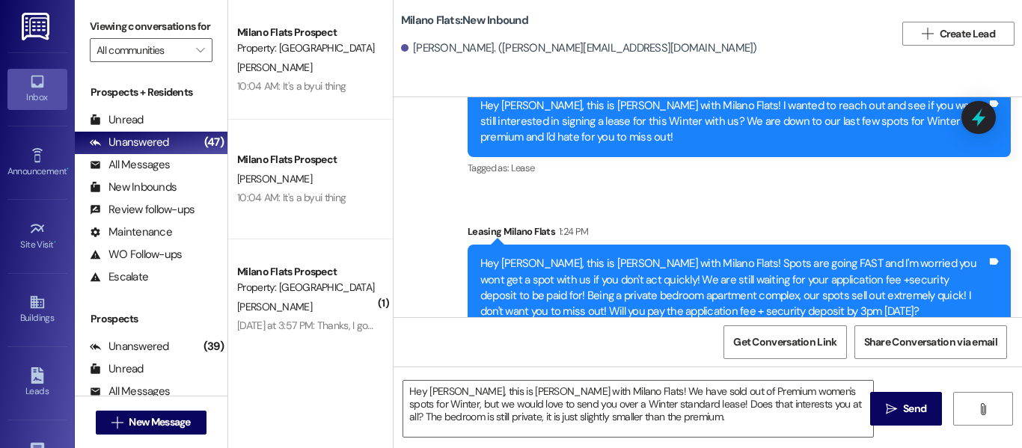
click at [922, 412] on span "Send" at bounding box center [914, 409] width 29 height 16
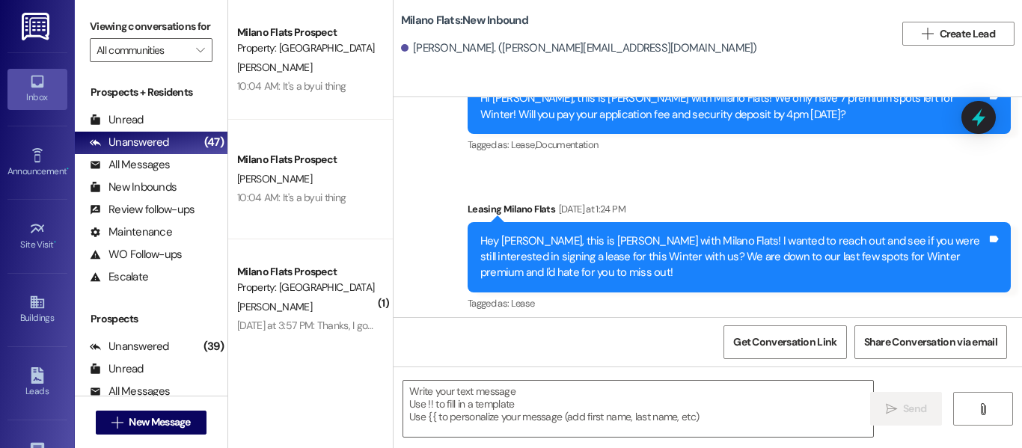
scroll to position [491, 0]
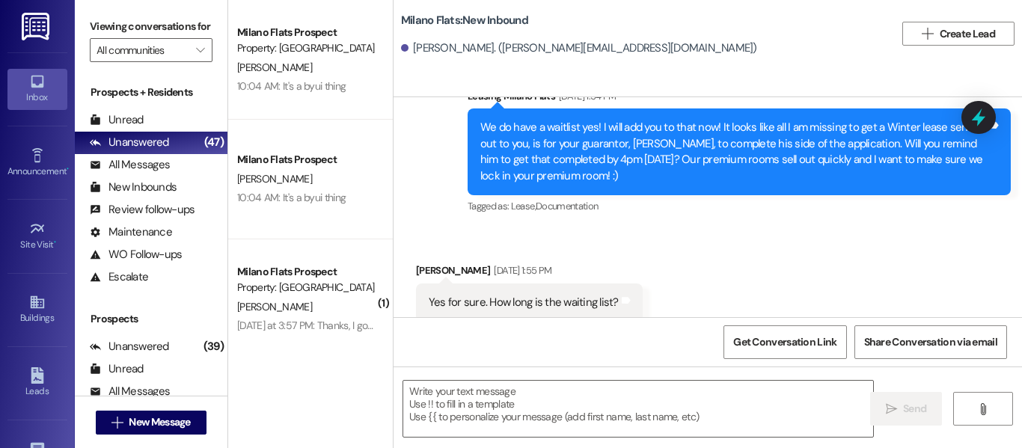
click at [166, 173] on div "All Messages" at bounding box center [130, 165] width 80 height 16
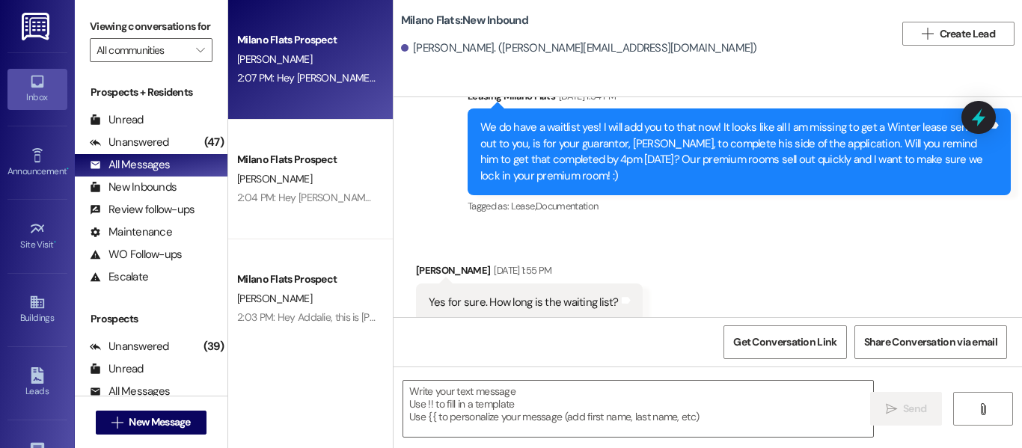
click at [284, 175] on div "[PERSON_NAME]" at bounding box center [306, 179] width 141 height 19
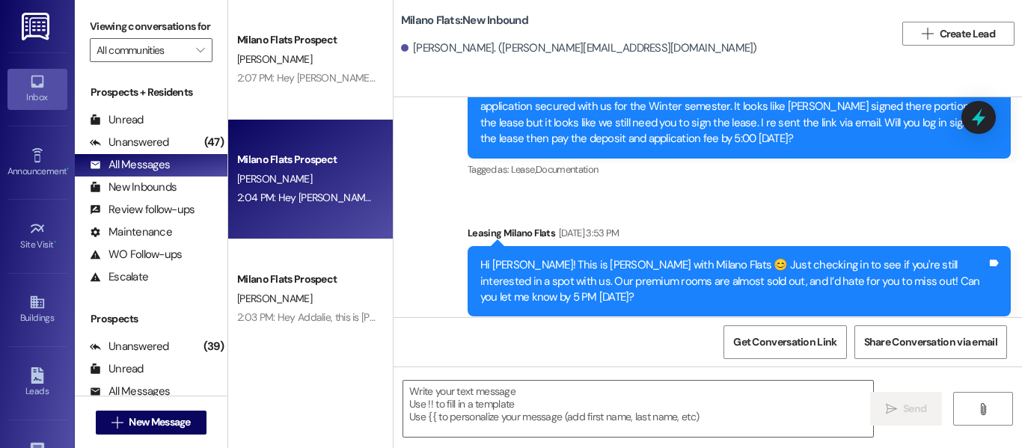
click at [313, 91] on div "Milano Flats Prospect [PERSON_NAME] 2:07 PM: Hey [PERSON_NAME], this is [PERSON…" at bounding box center [310, 60] width 165 height 120
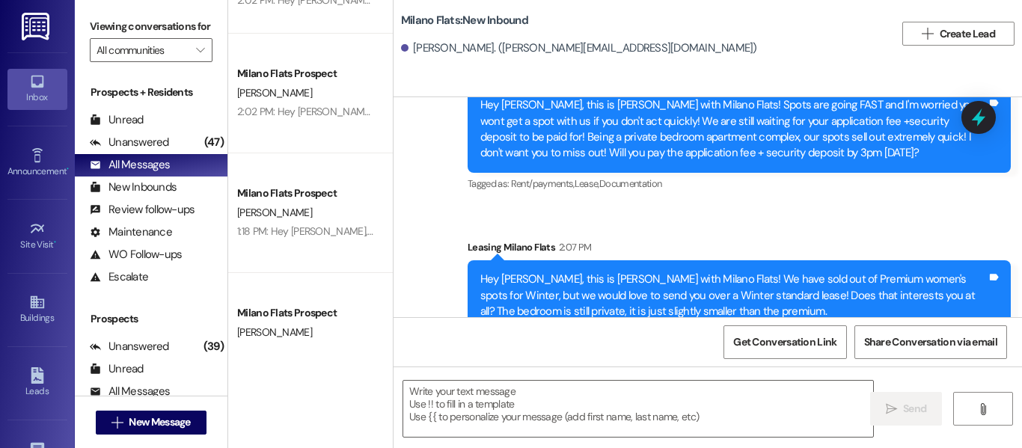
scroll to position [449, 0]
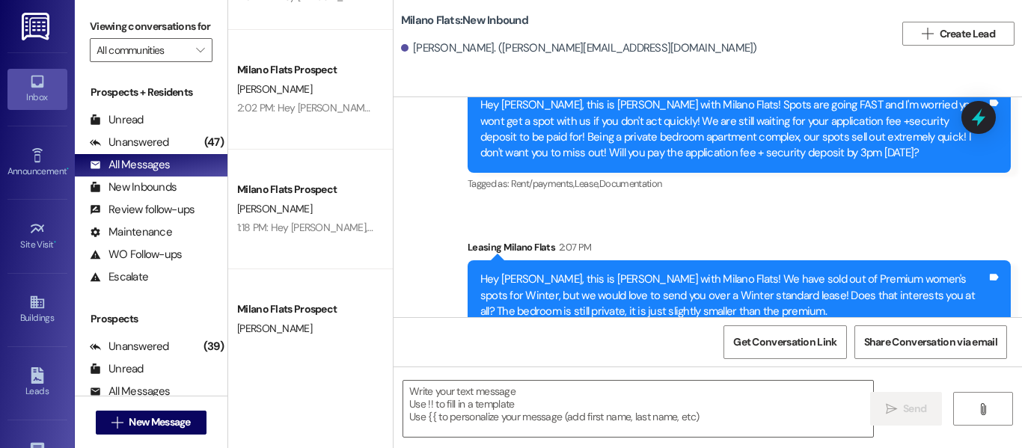
click at [146, 415] on span "New Message" at bounding box center [159, 422] width 61 height 16
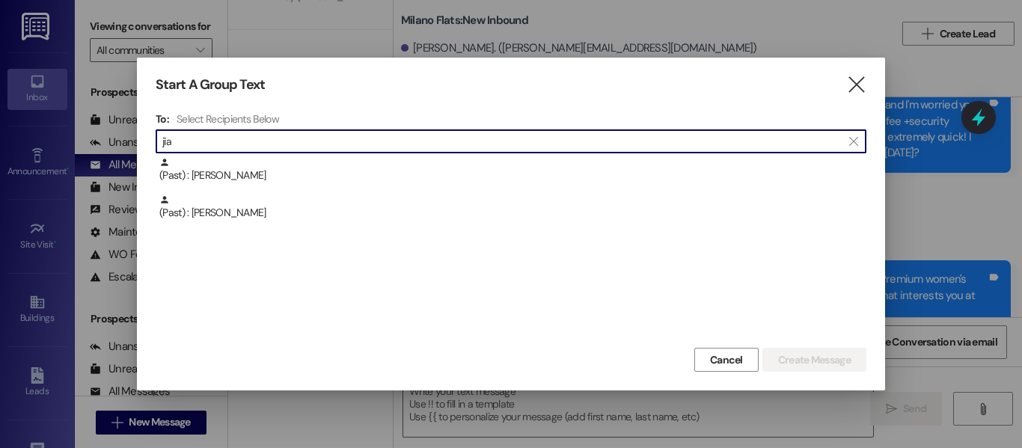
type input "jia"
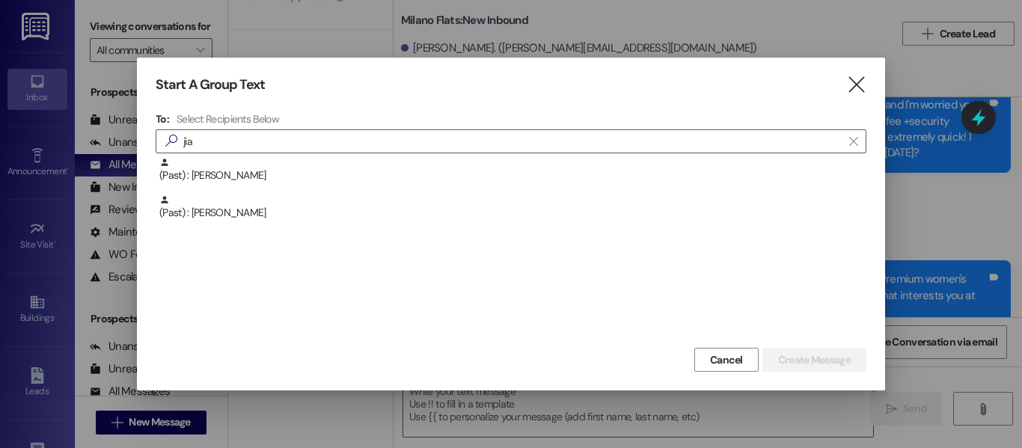
click at [407, 185] on div "(Past) : [PERSON_NAME]" at bounding box center [511, 175] width 711 height 37
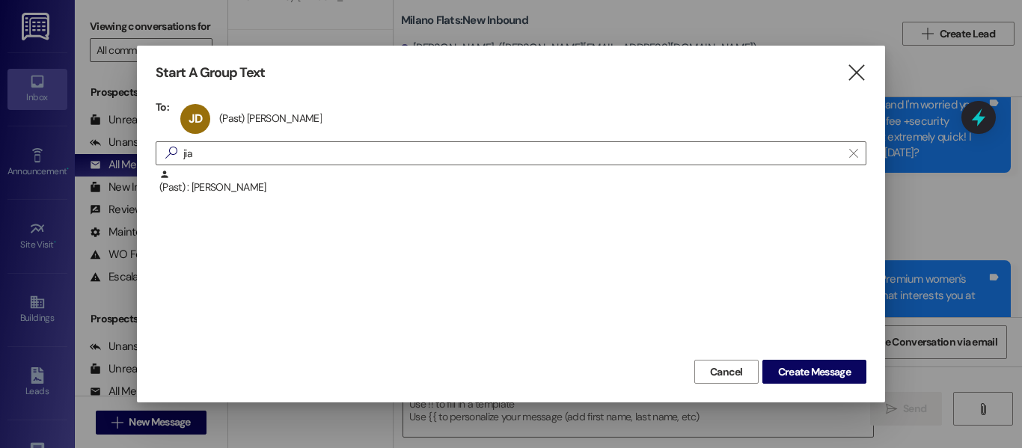
click at [468, 252] on div "(Past) : [PERSON_NAME]" at bounding box center [511, 262] width 711 height 187
click at [814, 376] on span "Create Message" at bounding box center [814, 372] width 73 height 16
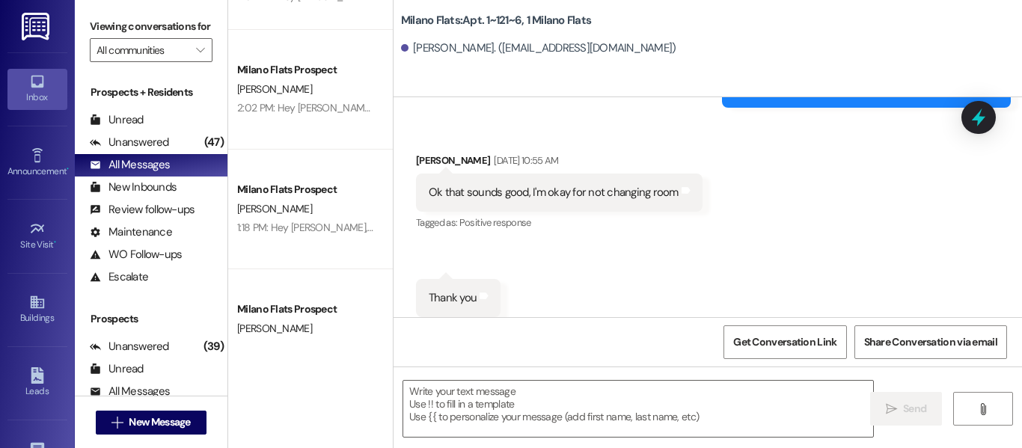
click at [601, 395] on textarea at bounding box center [638, 409] width 470 height 56
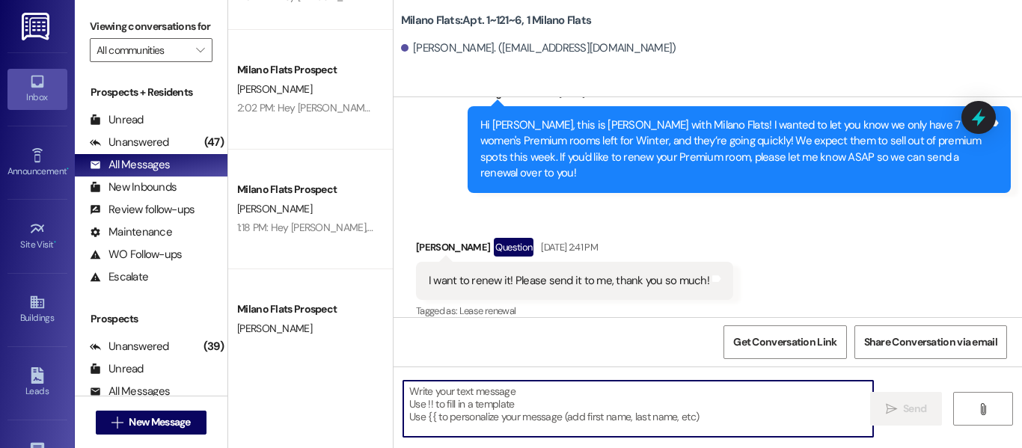
scroll to position [26059, 0]
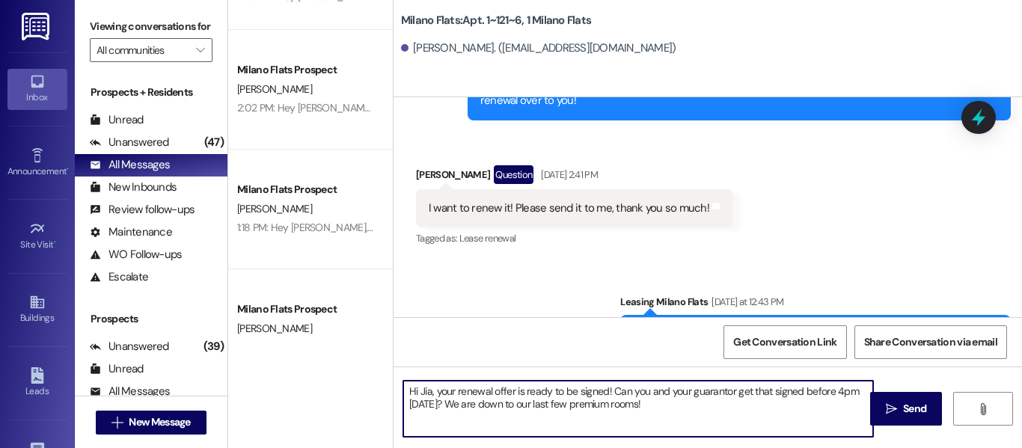
type textarea "Hi Jia, your renewal offer is ready to be signed! Can you and your guarantor ge…"
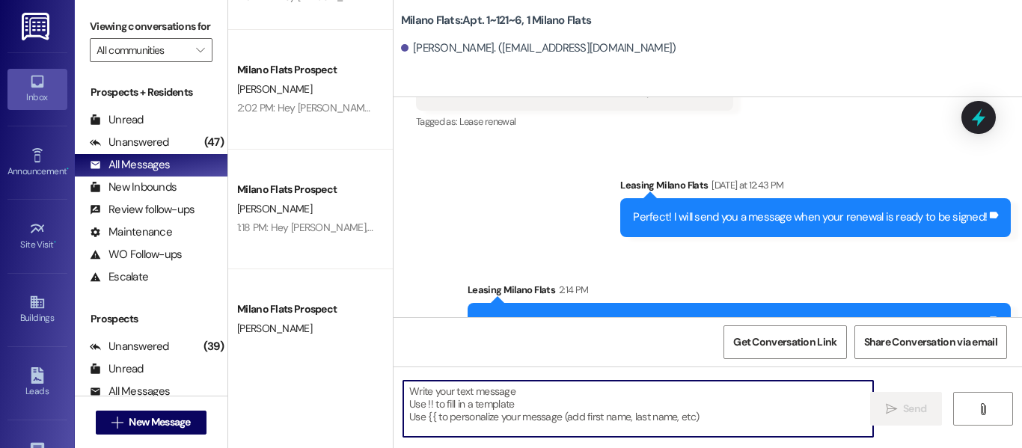
scroll to position [26180, 0]
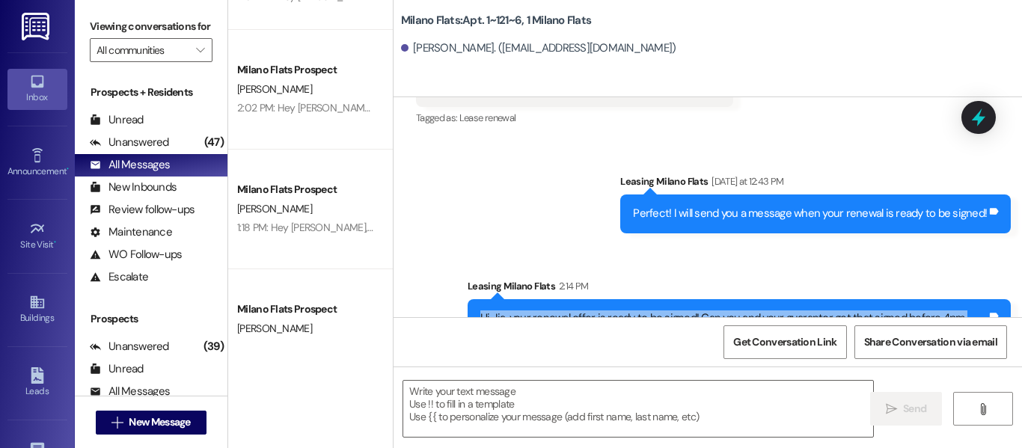
drag, startPoint x: 777, startPoint y: 278, endPoint x: 470, endPoint y: 266, distance: 307.0
click at [470, 299] on div "Hi Jia, your renewal offer is ready to be signed! Can you and your guarantor ge…" at bounding box center [739, 326] width 543 height 55
copy div "Hi Jia, your renewal offer is ready to be signed! Can you and your guarantor ge…"
click at [183, 420] on span "New Message" at bounding box center [159, 422] width 61 height 16
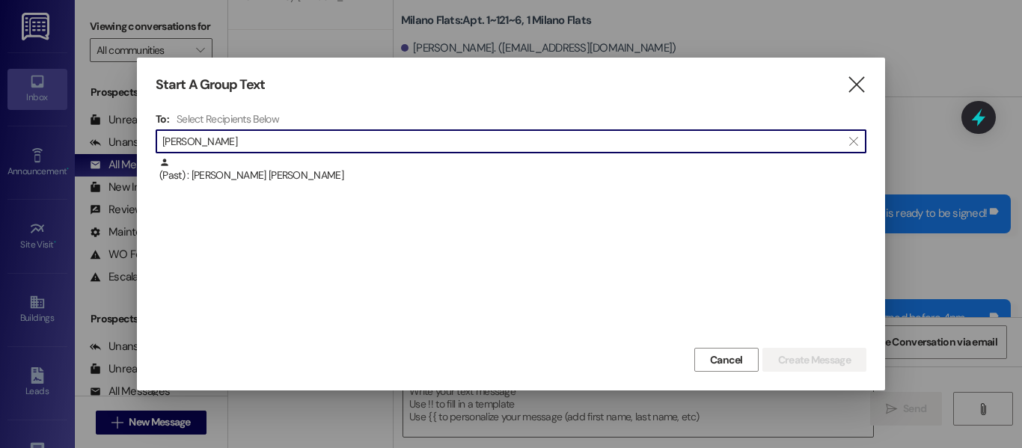
type input "[PERSON_NAME]"
click at [347, 179] on div "(Past) : [PERSON_NAME] [PERSON_NAME]" at bounding box center [512, 170] width 707 height 26
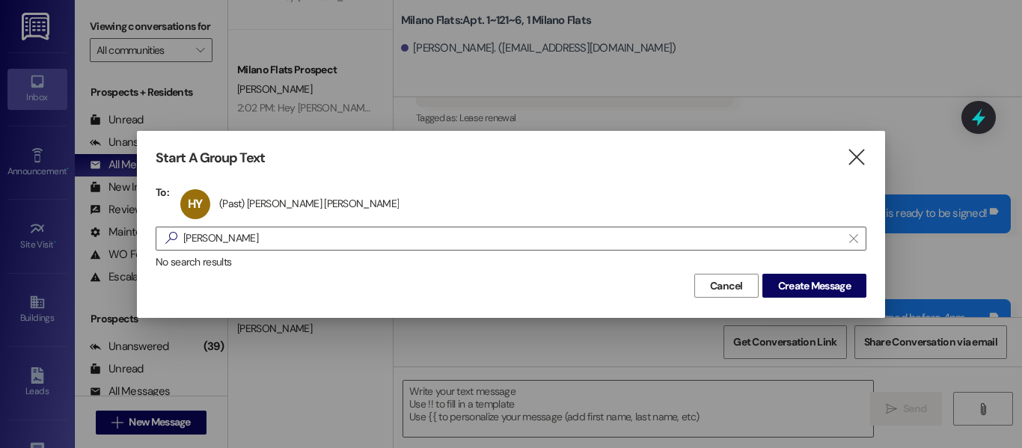
click at [820, 282] on span "Create Message" at bounding box center [814, 286] width 73 height 16
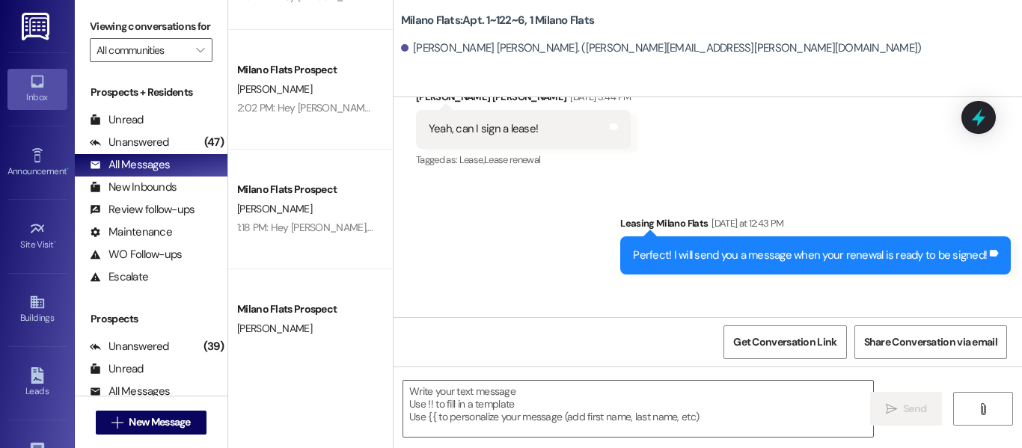
scroll to position [51795, 0]
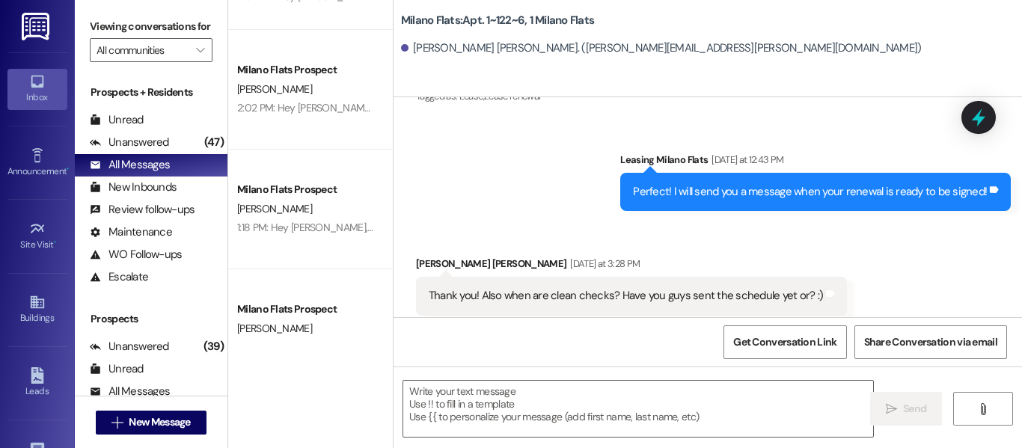
click at [555, 400] on textarea at bounding box center [638, 409] width 470 height 56
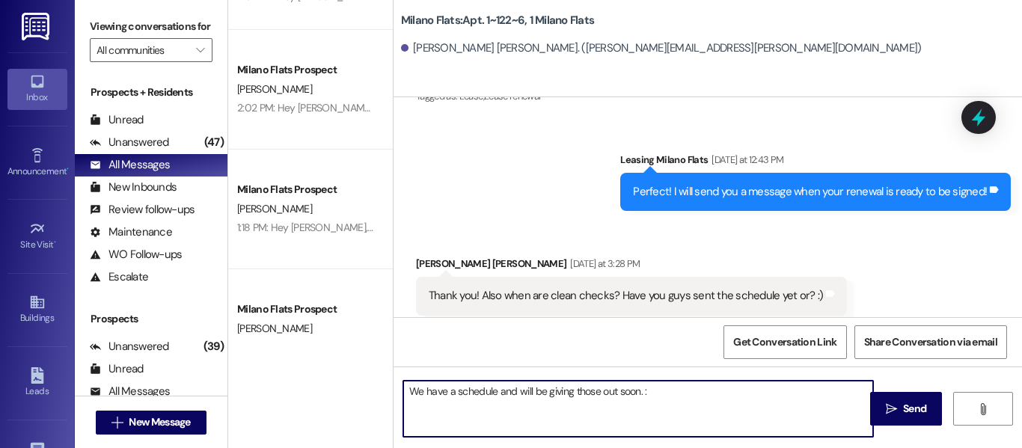
type textarea "We have a schedule and will be giving those out soon. :)"
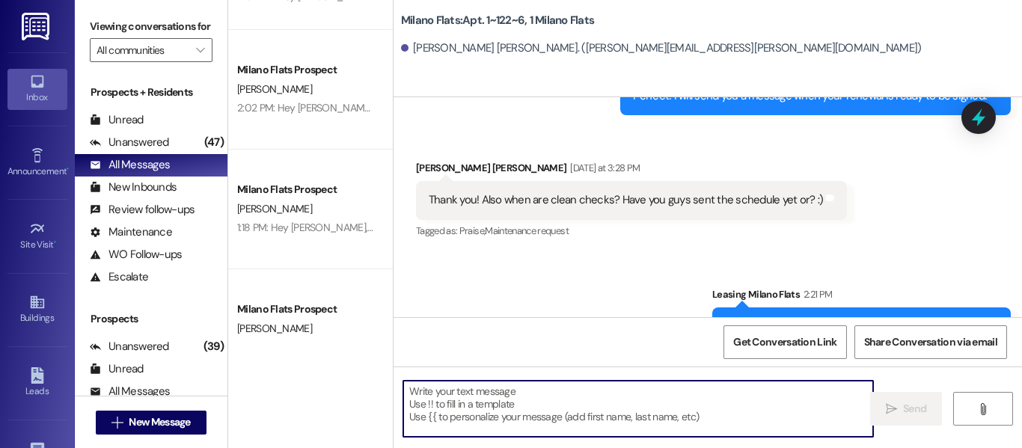
scroll to position [51900, 0]
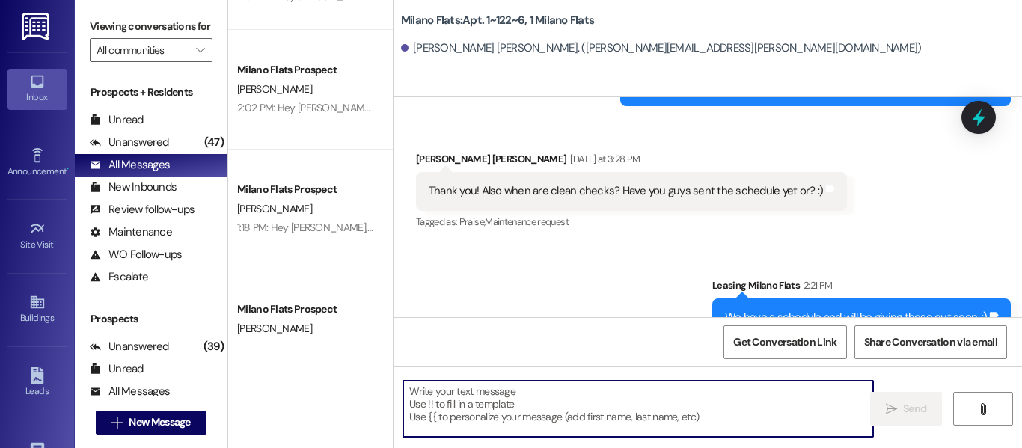
click at [530, 413] on textarea at bounding box center [638, 409] width 470 height 56
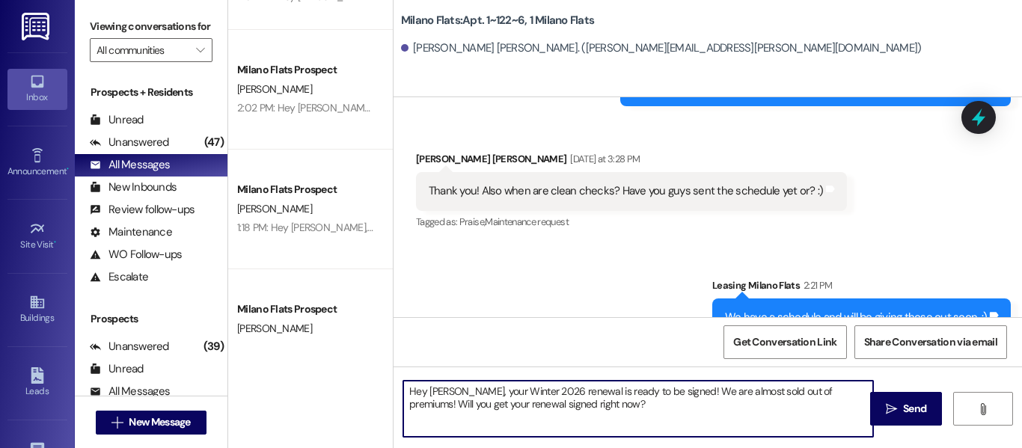
type textarea "Hey [PERSON_NAME], your Winter 2026 renewal is ready to be signed! We are almos…"
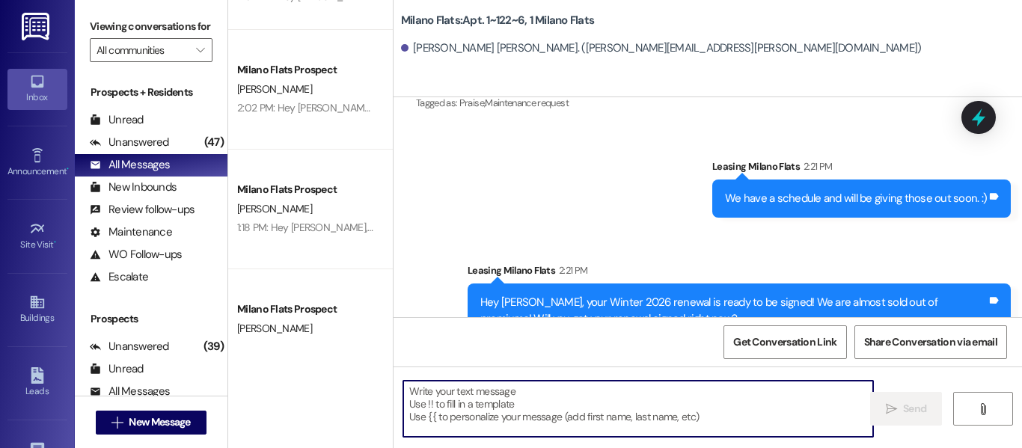
scroll to position [52019, 0]
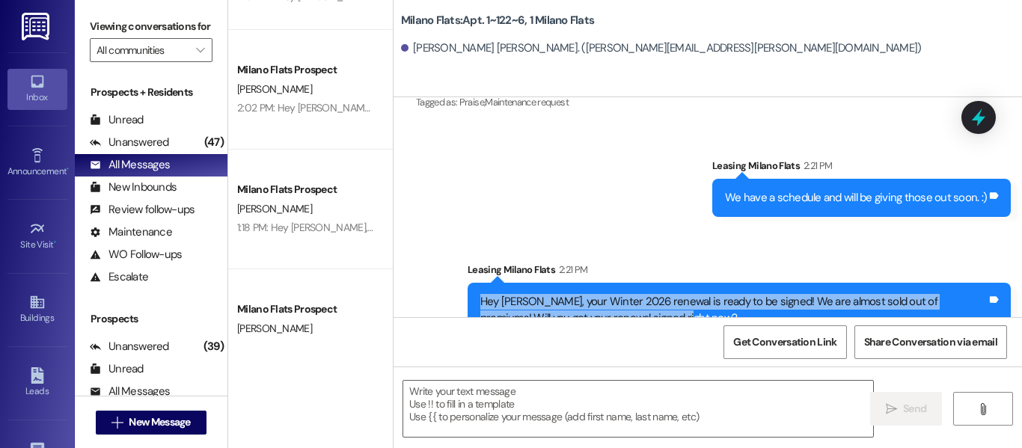
drag, startPoint x: 658, startPoint y: 287, endPoint x: 451, endPoint y: 274, distance: 206.9
click at [451, 274] on div "Sent via SMS Leasing [GEOGRAPHIC_DATA] Flats 2:21 PM We have a schedule and wil…" at bounding box center [708, 236] width 628 height 224
copy div "Hey [PERSON_NAME], your Winter 2026 renewal is ready to be signed! We are almos…"
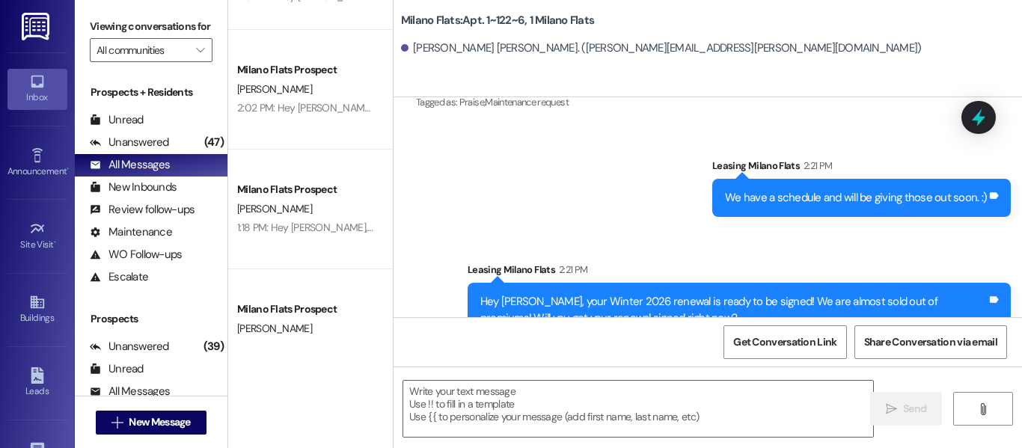
click at [612, 206] on div "Sent via SMS Leasing [GEOGRAPHIC_DATA] Flats 2:21 PM We have a schedule and wil…" at bounding box center [708, 236] width 628 height 224
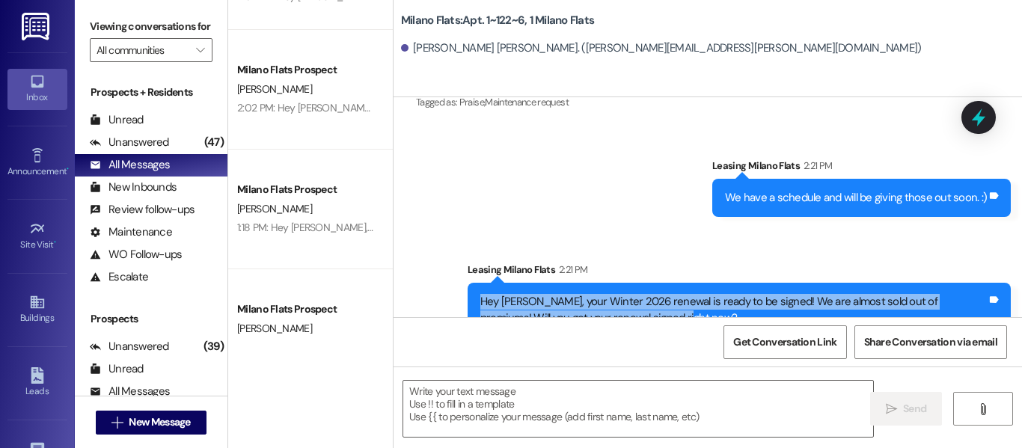
drag, startPoint x: 652, startPoint y: 284, endPoint x: 472, endPoint y: 263, distance: 180.8
click at [472, 283] on div "Hey [PERSON_NAME], your Winter 2026 renewal is ready to be signed! We are almos…" at bounding box center [739, 310] width 543 height 55
copy div "Hey [PERSON_NAME], your Winter 2026 renewal is ready to be signed! We are almos…"
click at [144, 423] on span "New Message" at bounding box center [159, 422] width 61 height 16
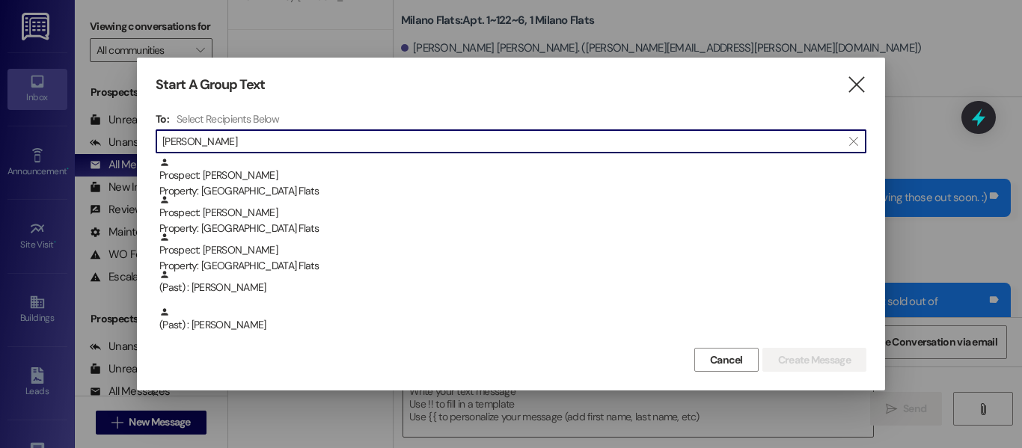
type input "[PERSON_NAME]"
click at [302, 292] on div "(Past) : [PERSON_NAME]" at bounding box center [512, 282] width 707 height 26
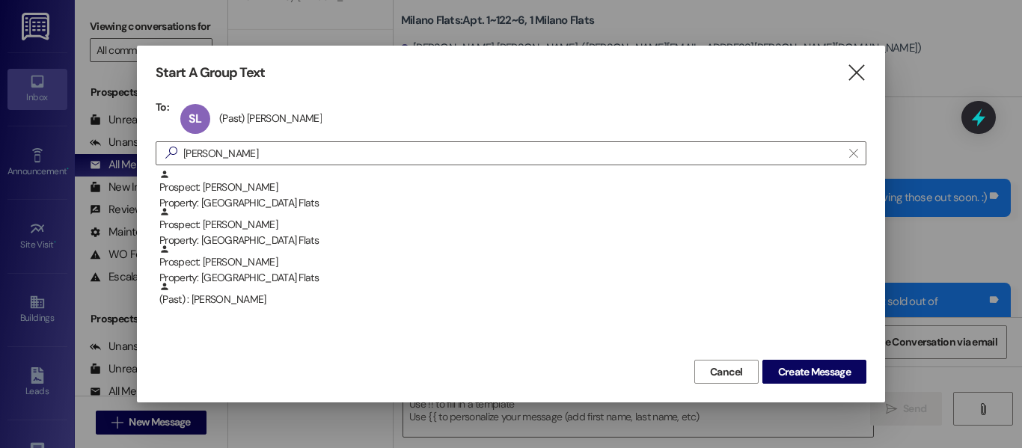
click at [789, 369] on span "Create Message" at bounding box center [814, 372] width 73 height 16
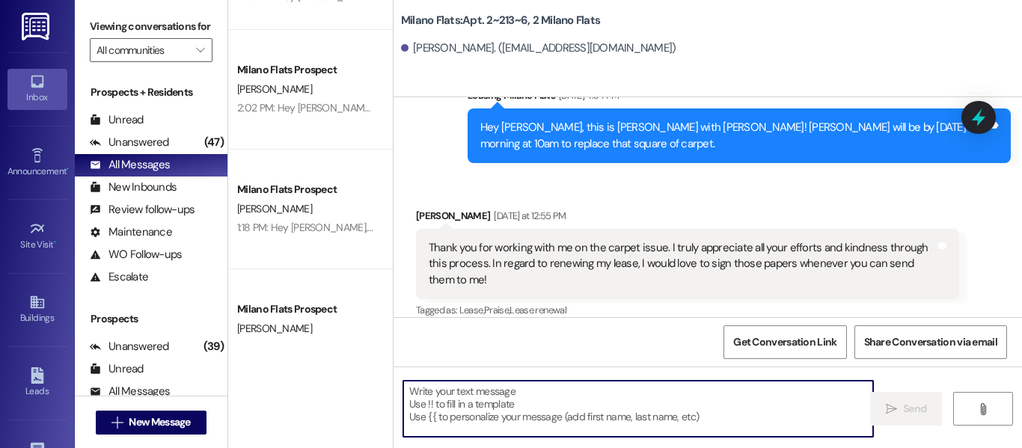
click at [563, 396] on textarea at bounding box center [638, 409] width 470 height 56
paste textarea "Hey [PERSON_NAME], your Winter 2026 renewal is ready to be signed! We are almos…"
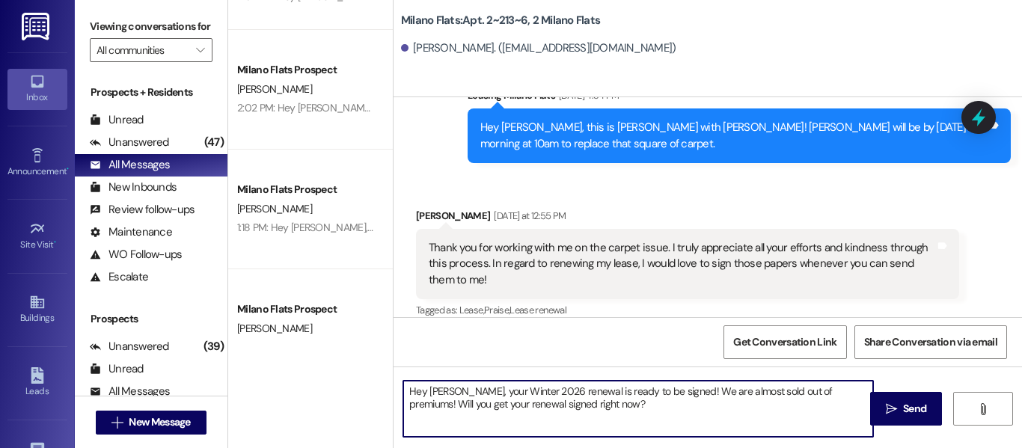
click at [452, 389] on textarea "Hey [PERSON_NAME], your Winter 2026 renewal is ready to be signed! We are almos…" at bounding box center [638, 409] width 470 height 56
click at [448, 388] on textarea "Hey [PERSON_NAME], your Winter 2026 renewal is ready to be signed! We are almos…" at bounding box center [638, 409] width 470 height 56
click at [421, 396] on textarea "Hey [PERSON_NAME], your Winter 2026 renewal is ready to be signed! We are almos…" at bounding box center [638, 409] width 470 height 56
click at [669, 402] on textarea "Hey [PERSON_NAME], your Winter 2026 renewal is ready to be signed! We are almos…" at bounding box center [638, 409] width 470 height 56
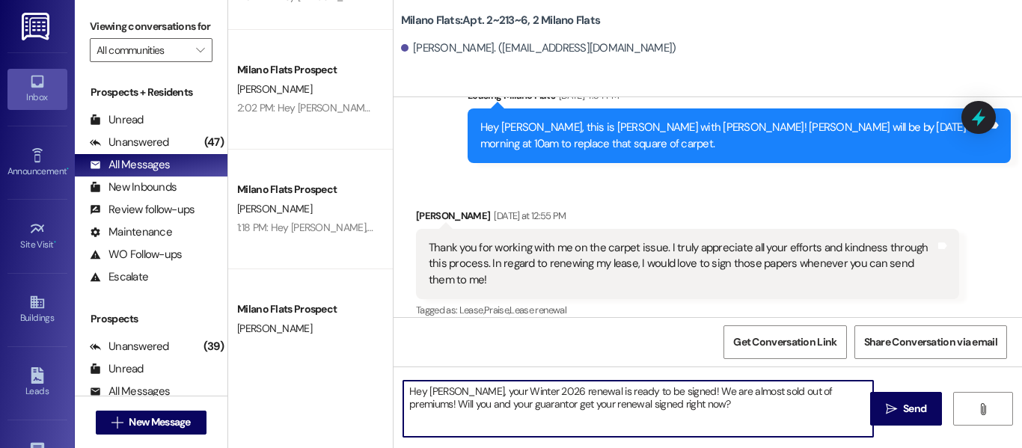
type textarea "Hey [PERSON_NAME], your Winter 2026 renewal is ready to be signed! We are almos…"
click at [886, 404] on icon "" at bounding box center [891, 409] width 11 height 12
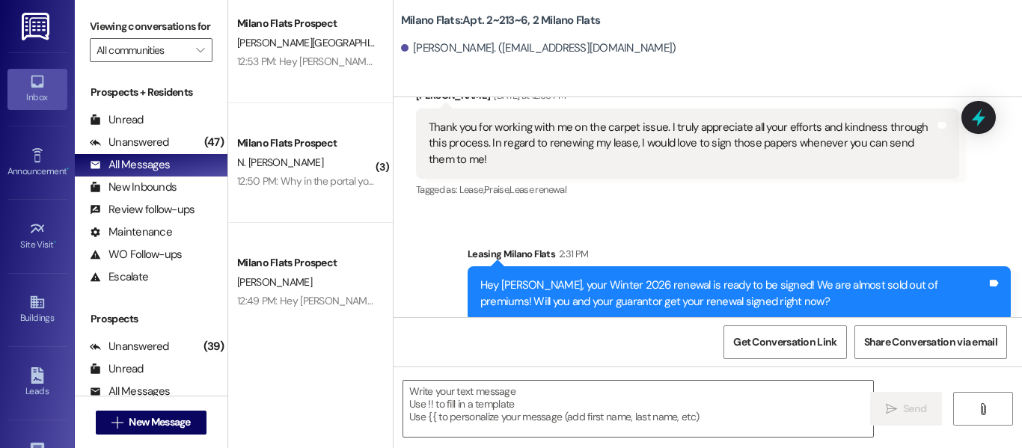
scroll to position [1646, 0]
